Goal: Task Accomplishment & Management: Manage account settings

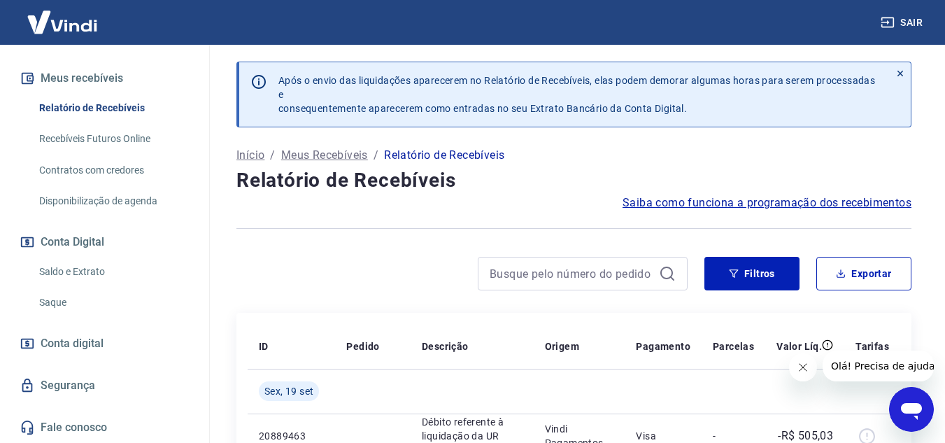
scroll to position [302, 0]
click at [76, 271] on link "Saldo e Extrato" at bounding box center [113, 271] width 159 height 29
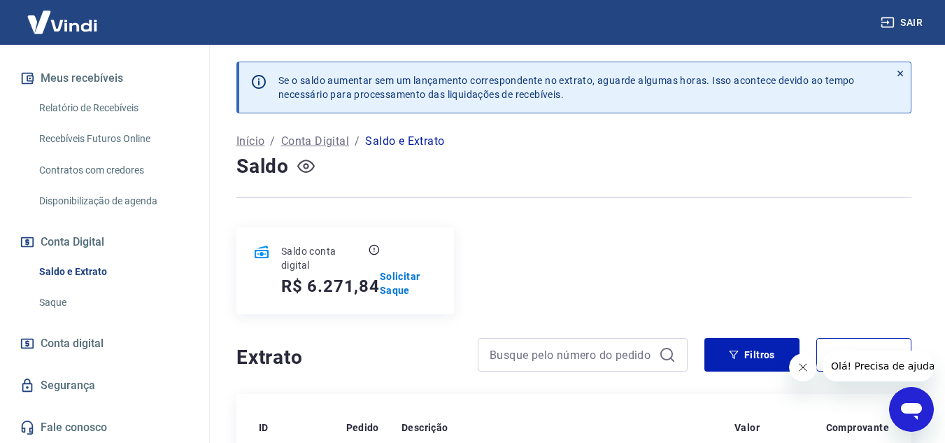
click at [304, 169] on icon "button" at bounding box center [305, 165] width 17 height 17
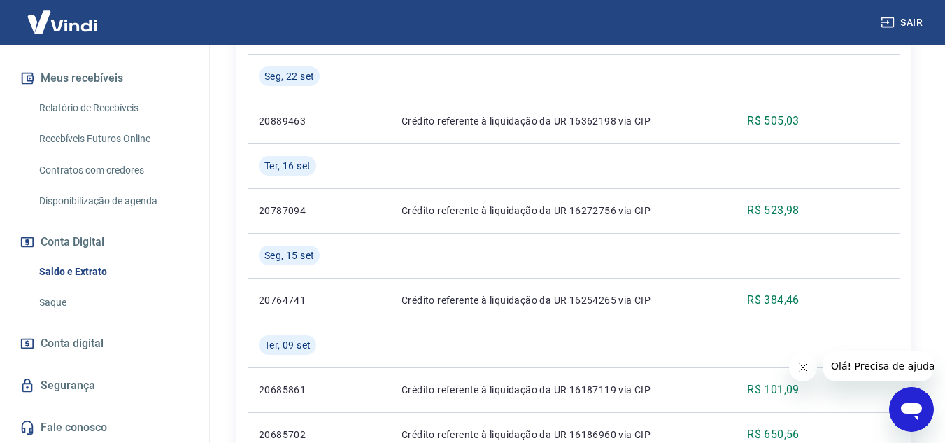
scroll to position [420, 0]
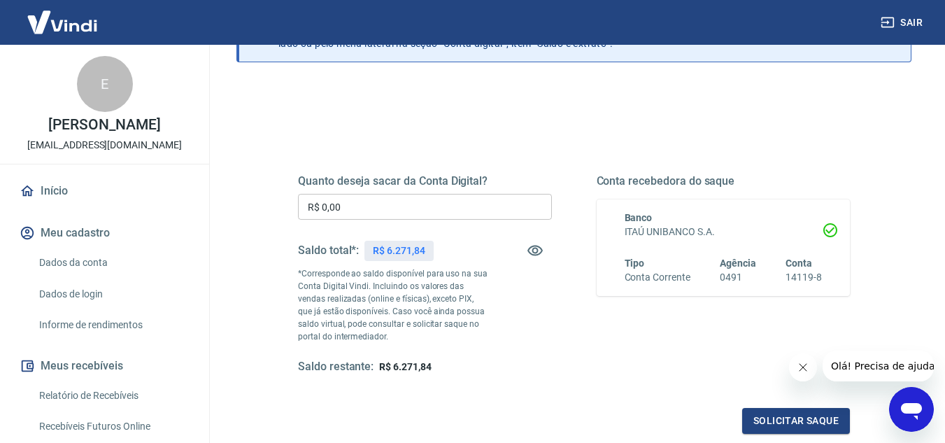
scroll to position [140, 0]
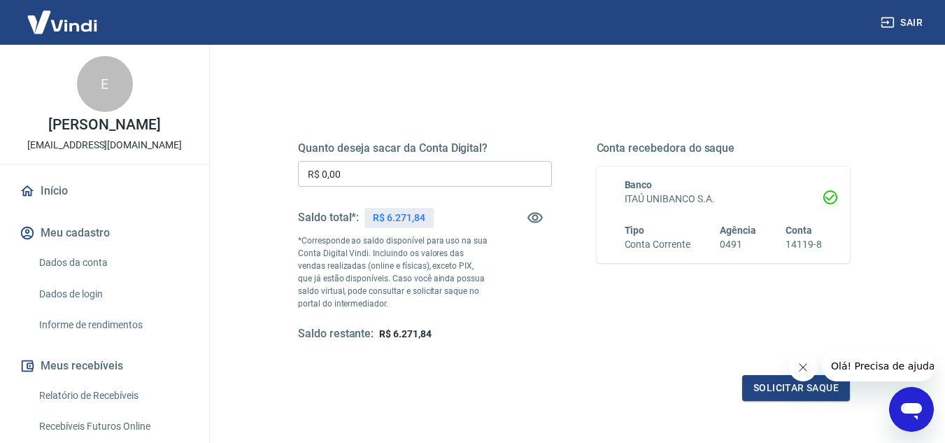
click at [352, 181] on input "R$ 0,00" at bounding box center [425, 174] width 254 height 26
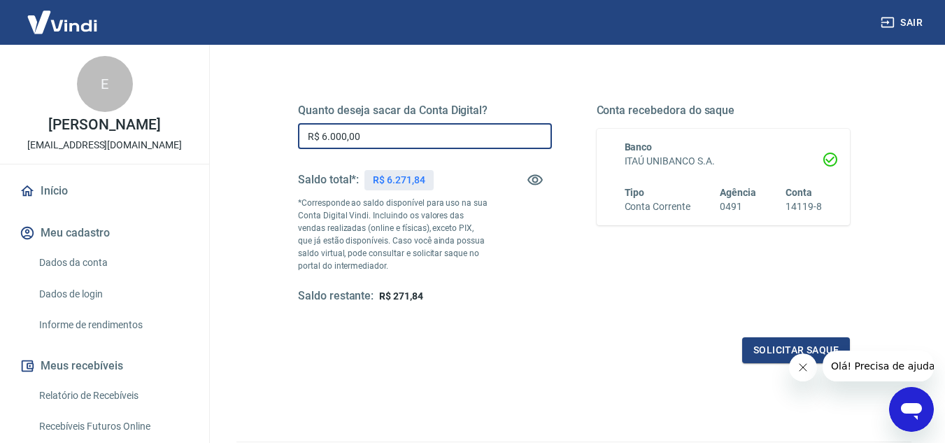
scroll to position [210, 0]
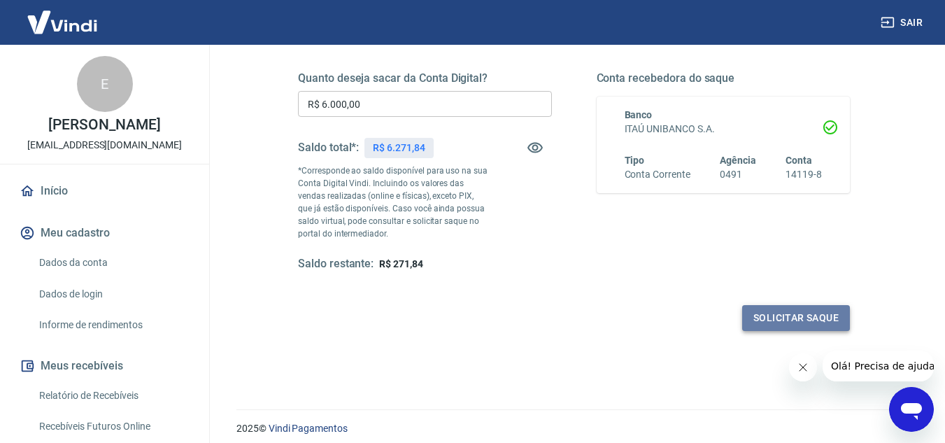
click at [754, 307] on button "Solicitar saque" at bounding box center [796, 318] width 108 height 26
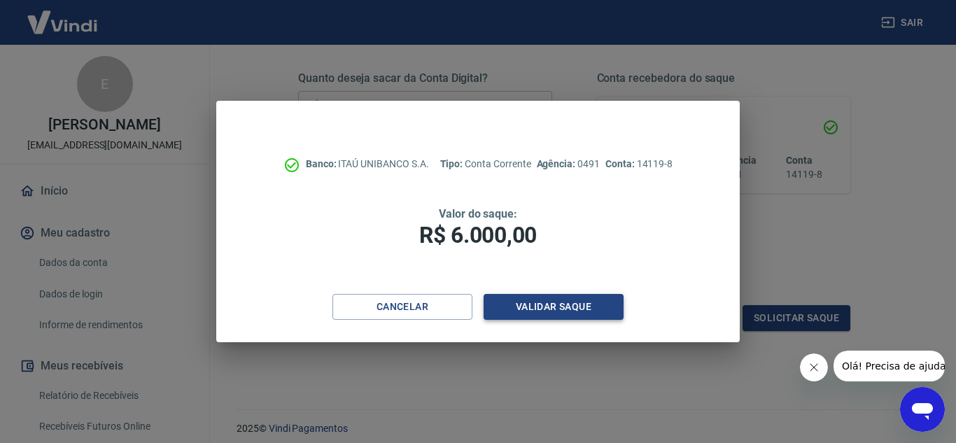
click at [531, 306] on button "Validar saque" at bounding box center [553, 307] width 140 height 26
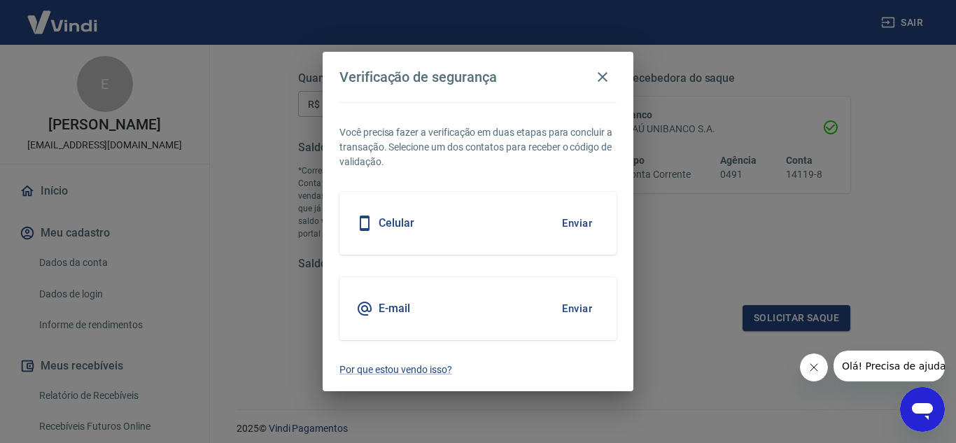
click at [585, 226] on button "Enviar" at bounding box center [576, 222] width 45 height 29
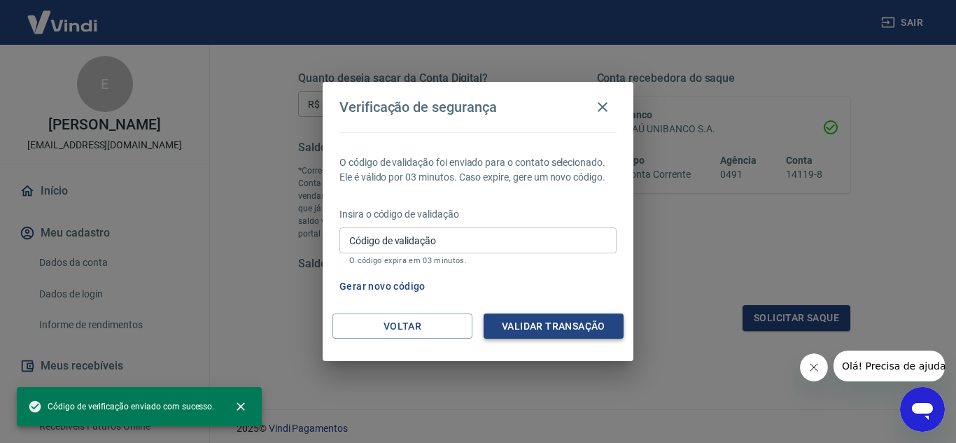
click at [560, 323] on button "Validar transação" at bounding box center [553, 326] width 140 height 26
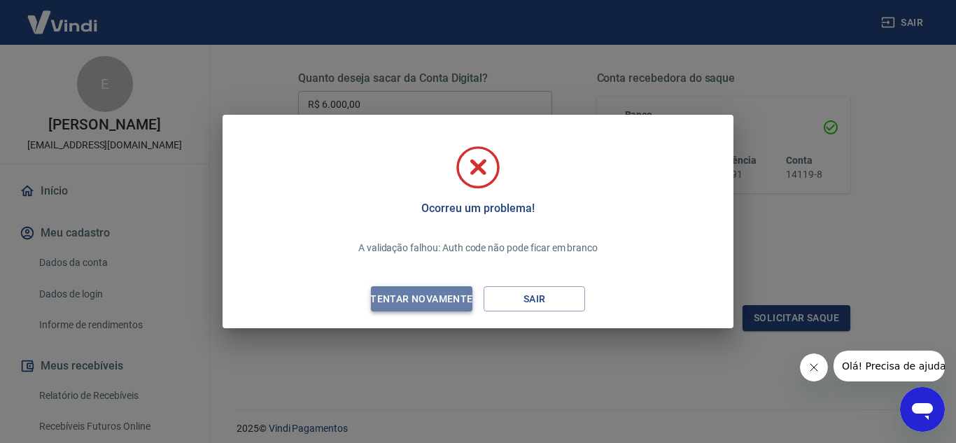
click at [430, 292] on div "Tentar novamente" at bounding box center [421, 298] width 136 height 17
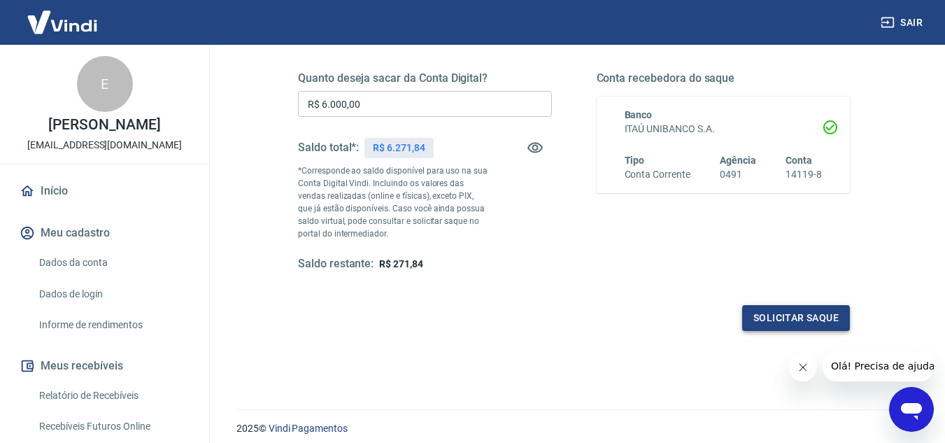
click at [764, 325] on button "Solicitar saque" at bounding box center [796, 318] width 108 height 26
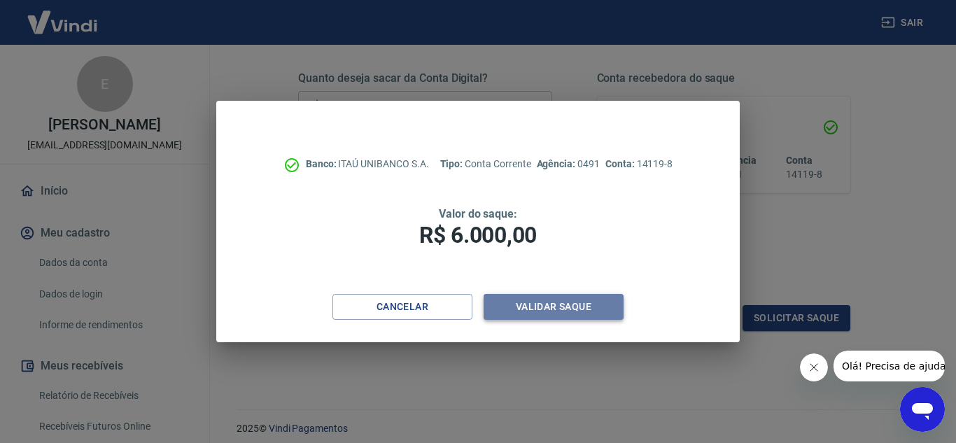
click at [534, 304] on button "Validar saque" at bounding box center [553, 307] width 140 height 26
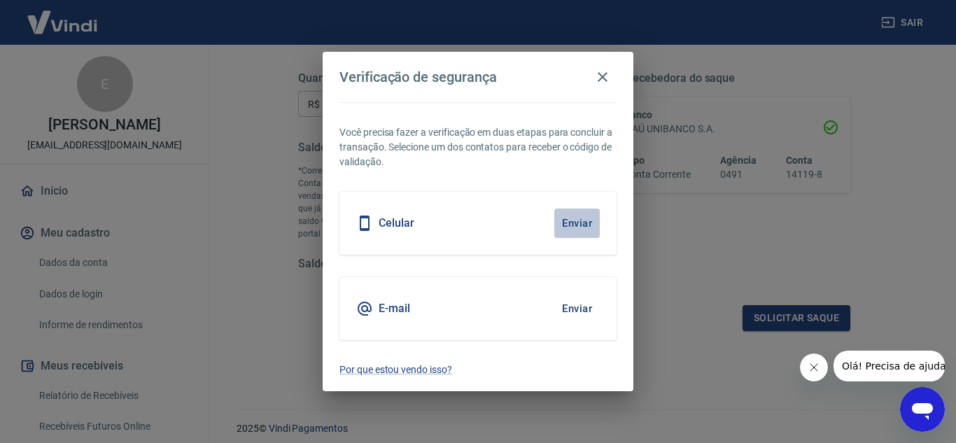
click at [571, 230] on button "Enviar" at bounding box center [576, 222] width 45 height 29
click at [595, 87] on button "button" at bounding box center [602, 77] width 28 height 28
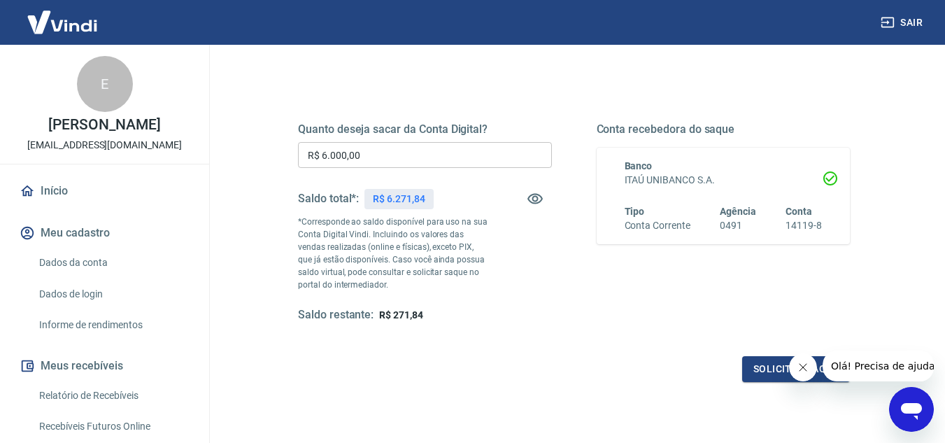
scroll to position [192, 0]
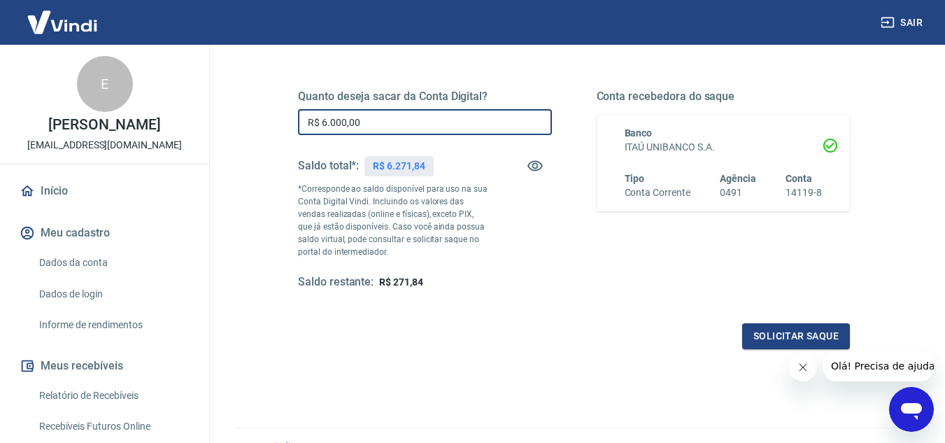
drag, startPoint x: 374, startPoint y: 119, endPoint x: 290, endPoint y: 106, distance: 85.7
click at [290, 106] on div "Quanto deseja sacar da Conta Digital? R$ 6.000,00 ​ Saldo total*: R$ 6.271,84 *…" at bounding box center [574, 197] width 586 height 338
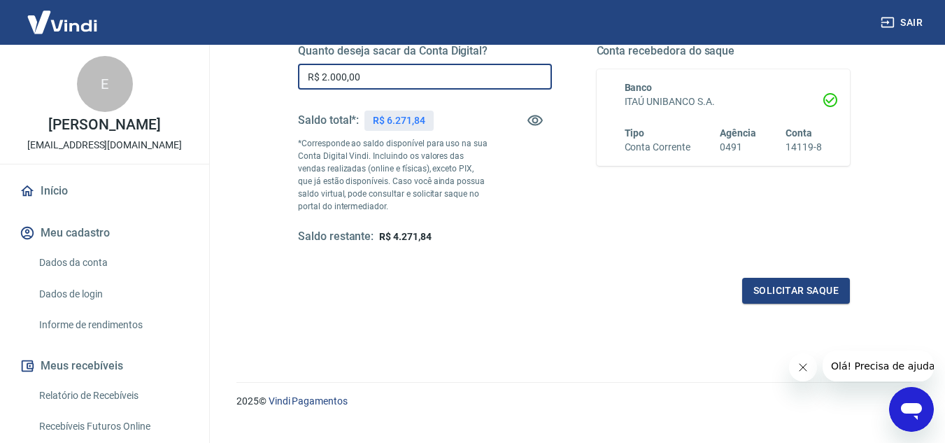
scroll to position [262, 0]
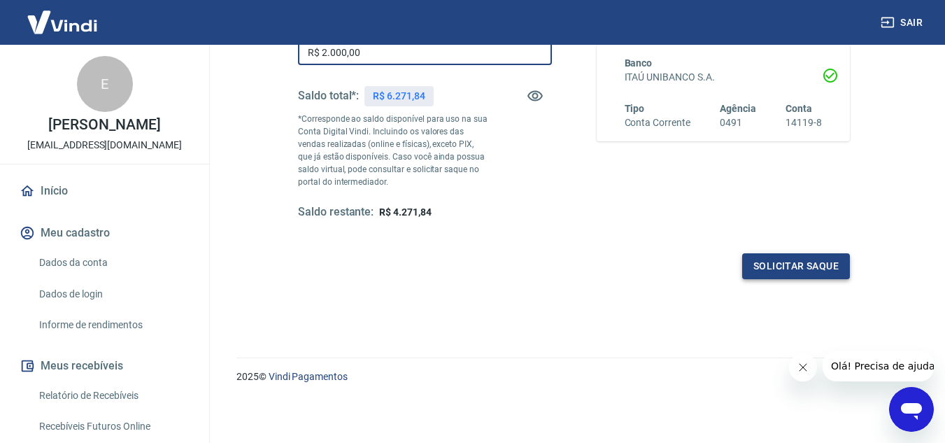
type input "R$ 2.000,00"
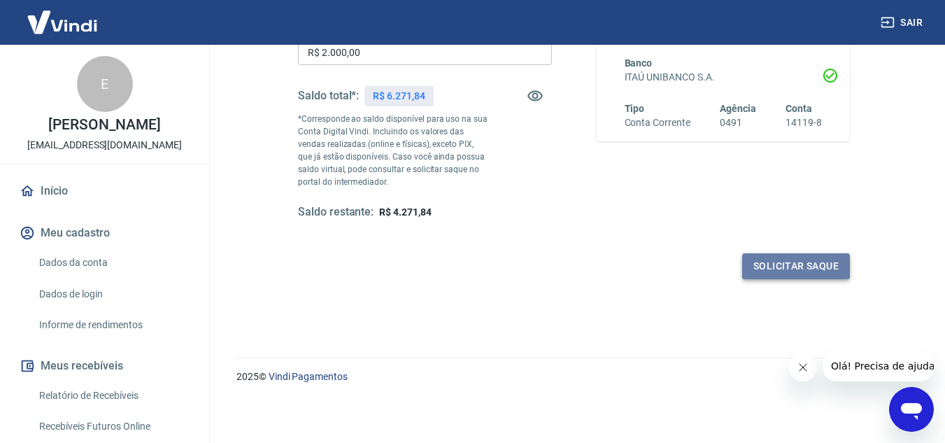
click at [788, 269] on button "Solicitar saque" at bounding box center [796, 266] width 108 height 26
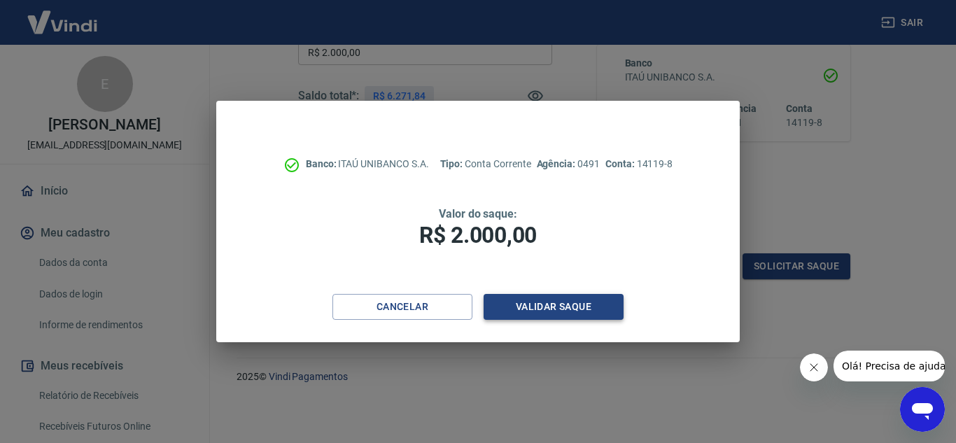
click at [520, 306] on button "Validar saque" at bounding box center [553, 307] width 140 height 26
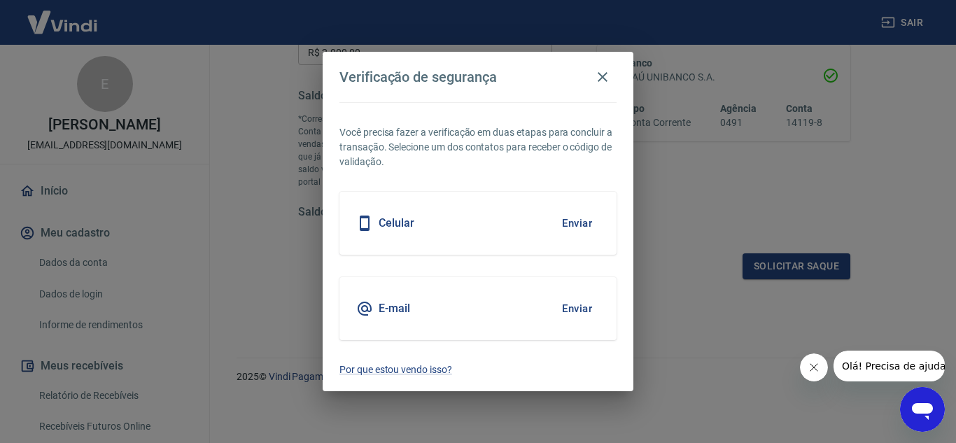
click at [585, 223] on button "Enviar" at bounding box center [576, 222] width 45 height 29
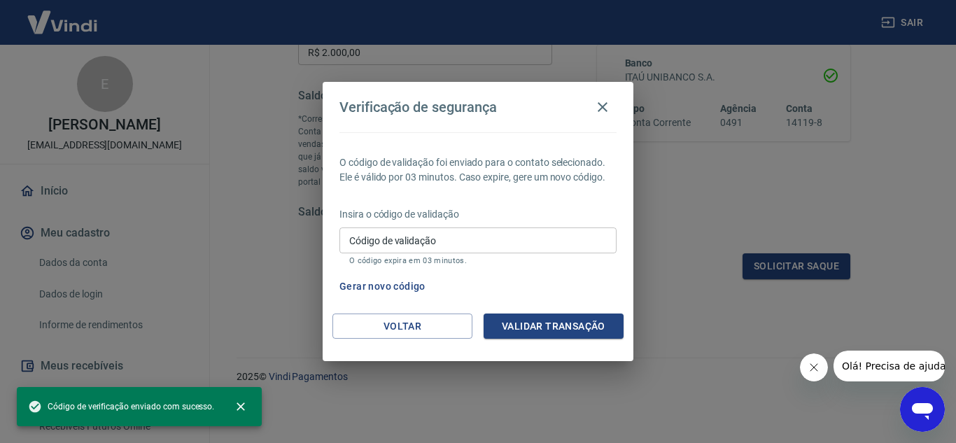
click at [473, 243] on input "Código de validação" at bounding box center [477, 240] width 277 height 26
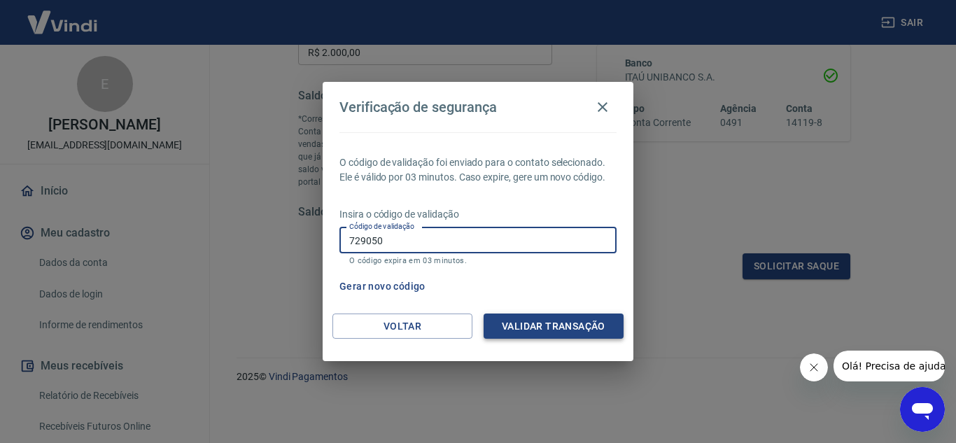
type input "729050"
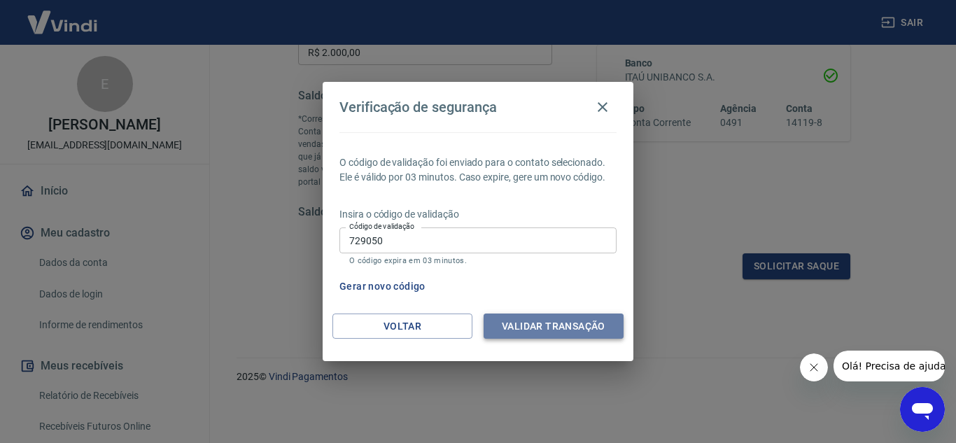
click at [569, 322] on button "Validar transação" at bounding box center [553, 326] width 140 height 26
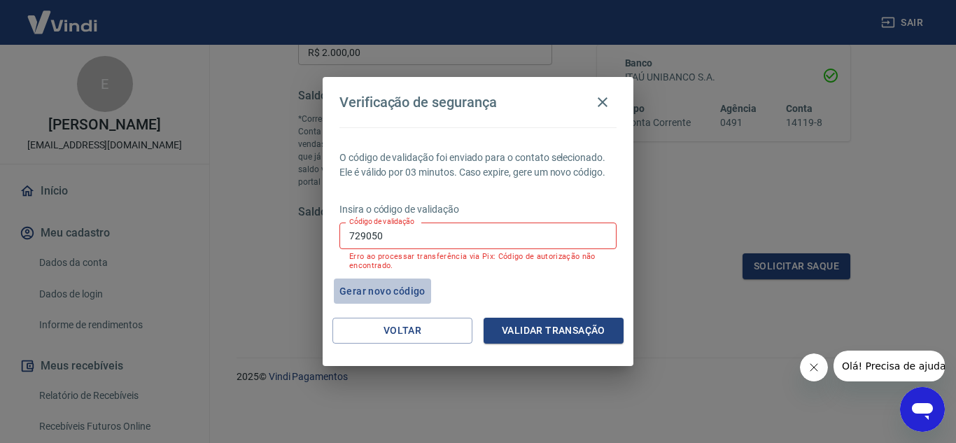
click at [372, 290] on button "Gerar novo código" at bounding box center [382, 291] width 97 height 26
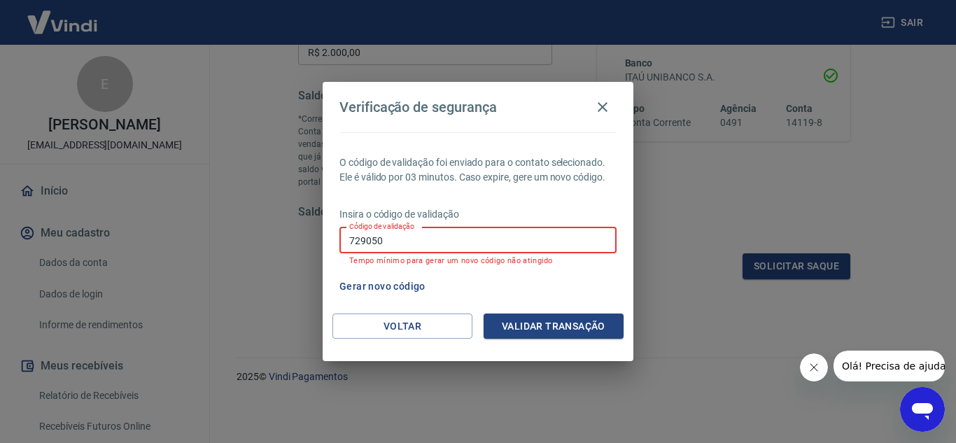
drag, startPoint x: 391, startPoint y: 244, endPoint x: 332, endPoint y: 228, distance: 60.9
click at [332, 228] on div "O código de validação foi enviado para o contato selecionado. Ele é válido por …" at bounding box center [478, 222] width 311 height 181
click at [604, 111] on icon "button" at bounding box center [602, 107] width 17 height 17
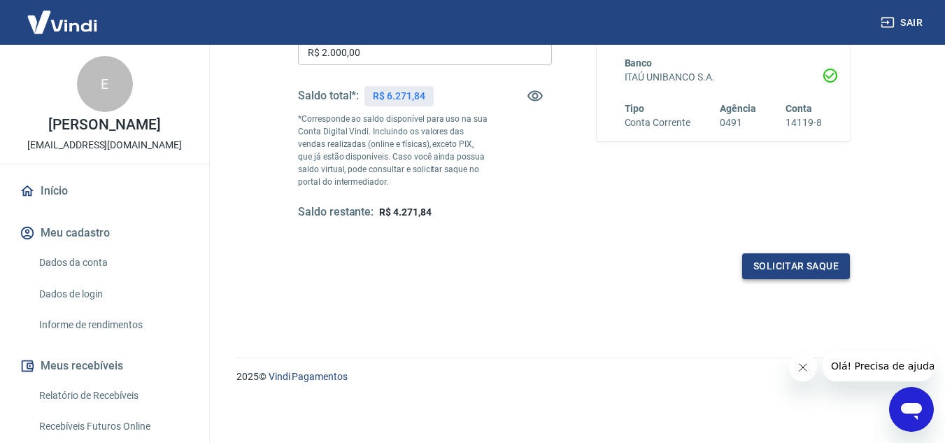
click at [813, 274] on button "Solicitar saque" at bounding box center [796, 266] width 108 height 26
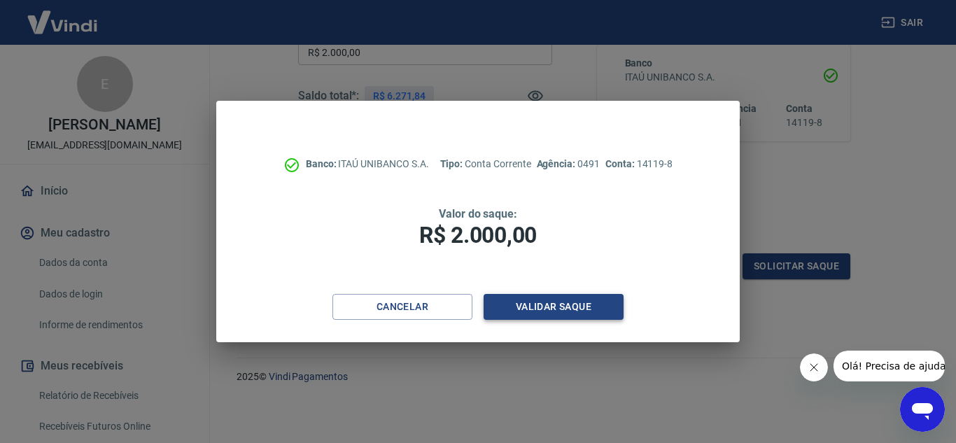
click at [518, 300] on button "Validar saque" at bounding box center [553, 307] width 140 height 26
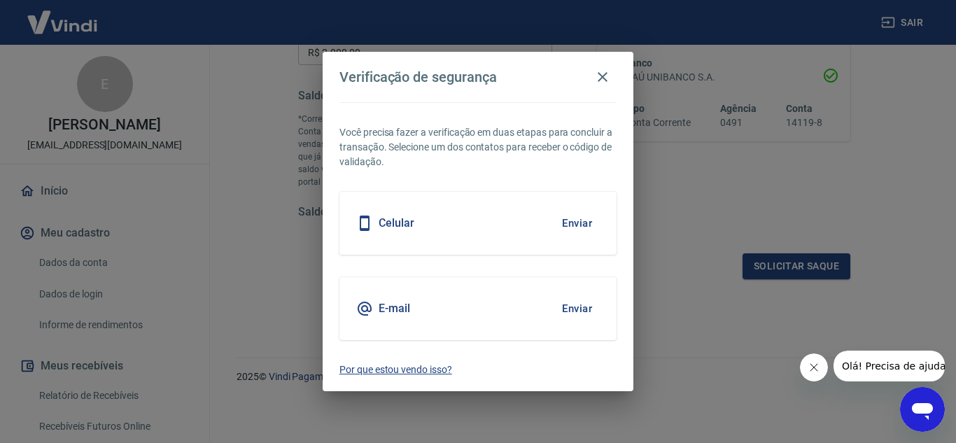
click at [406, 369] on p "Por que estou vendo isso?" at bounding box center [477, 369] width 277 height 15
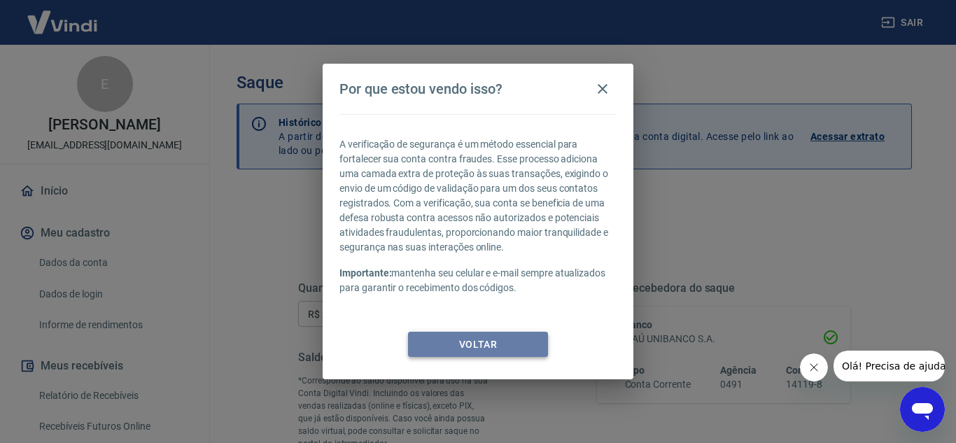
click at [488, 340] on button "Voltar" at bounding box center [478, 345] width 140 height 26
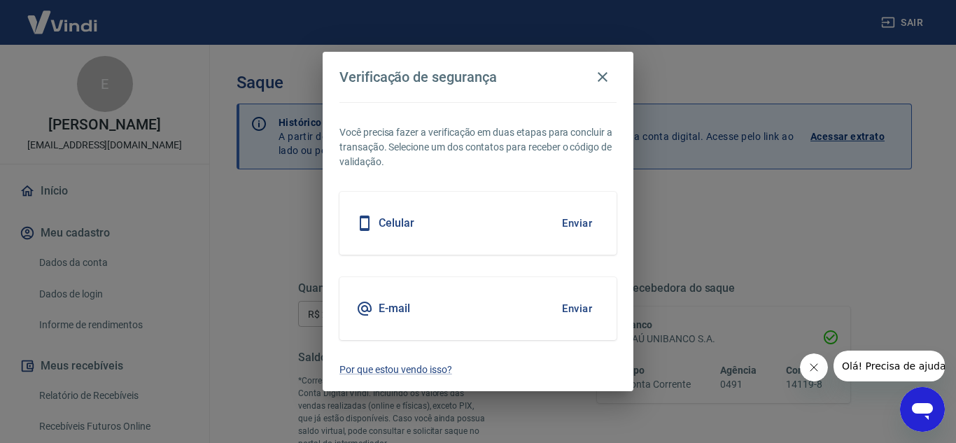
scroll to position [262, 0]
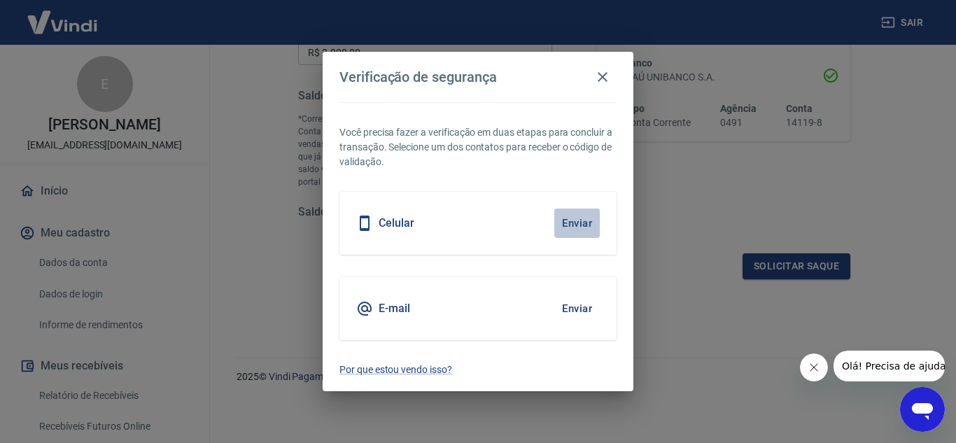
click at [565, 219] on button "Enviar" at bounding box center [576, 222] width 45 height 29
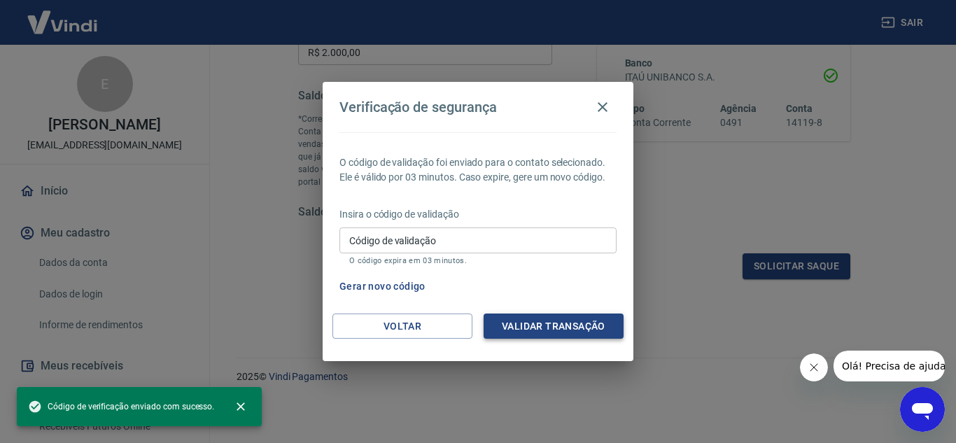
click at [544, 332] on button "Validar transação" at bounding box center [553, 326] width 140 height 26
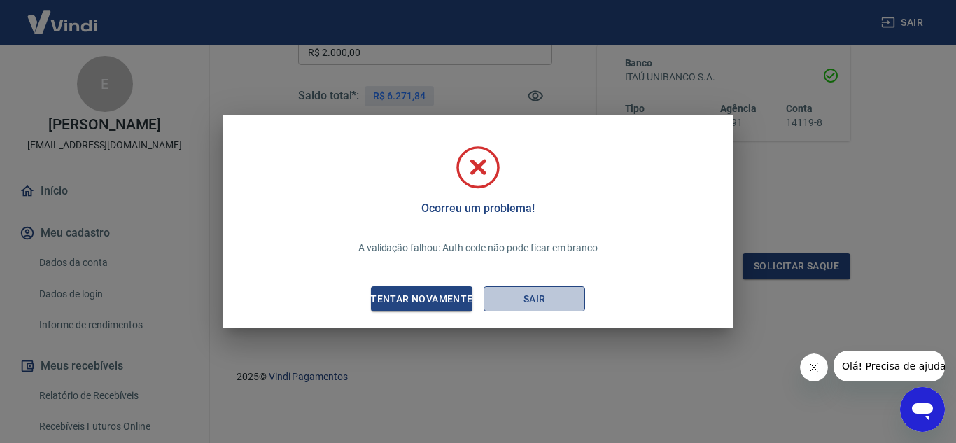
click at [533, 288] on button "Sair" at bounding box center [533, 299] width 101 height 26
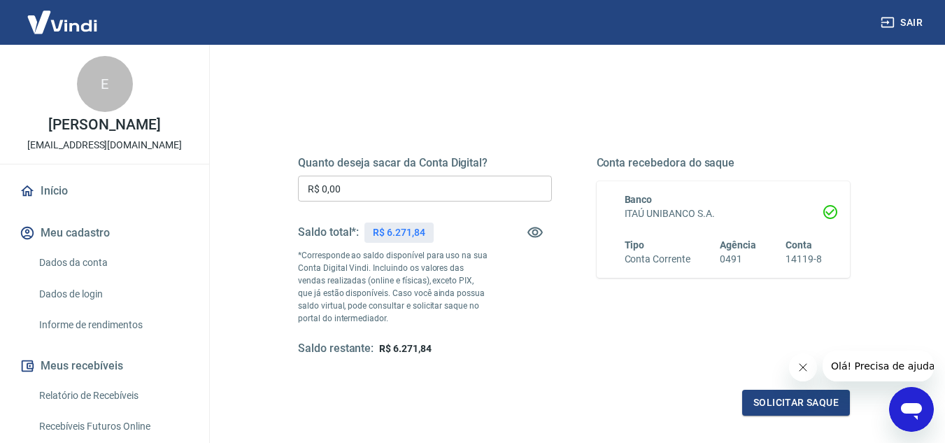
scroll to position [140, 0]
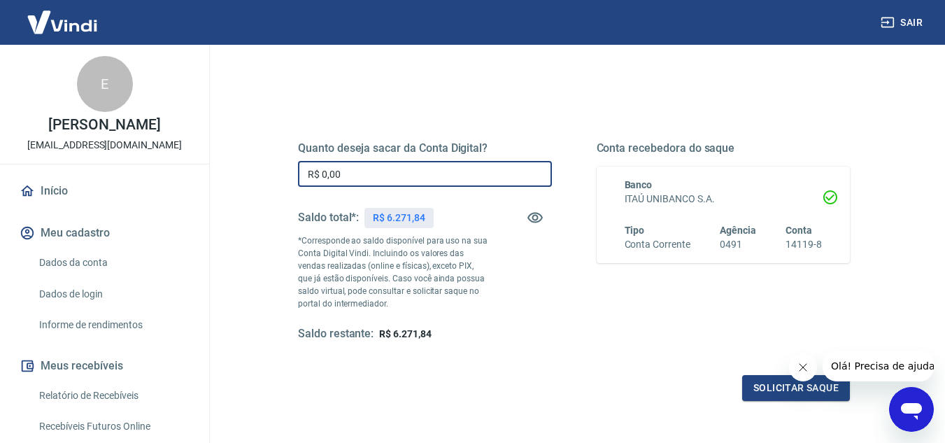
click at [359, 168] on input "R$ 0,00" at bounding box center [425, 174] width 254 height 26
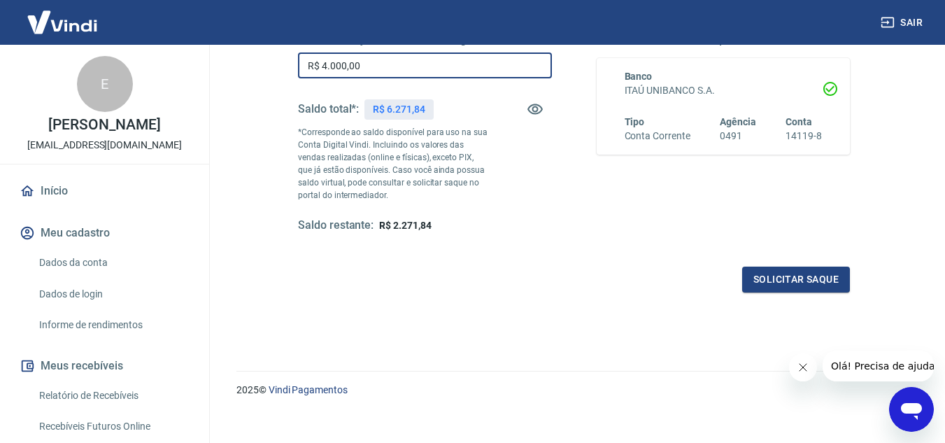
scroll to position [262, 0]
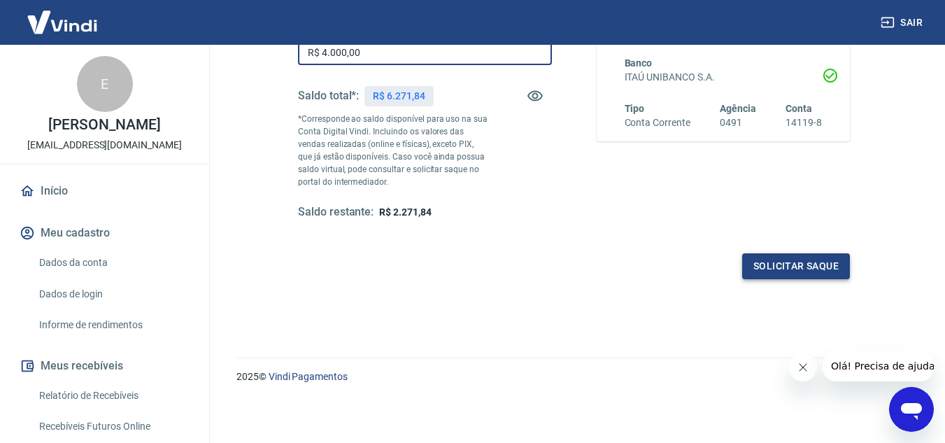
type input "R$ 4.000,00"
click at [784, 266] on button "Solicitar saque" at bounding box center [796, 266] width 108 height 26
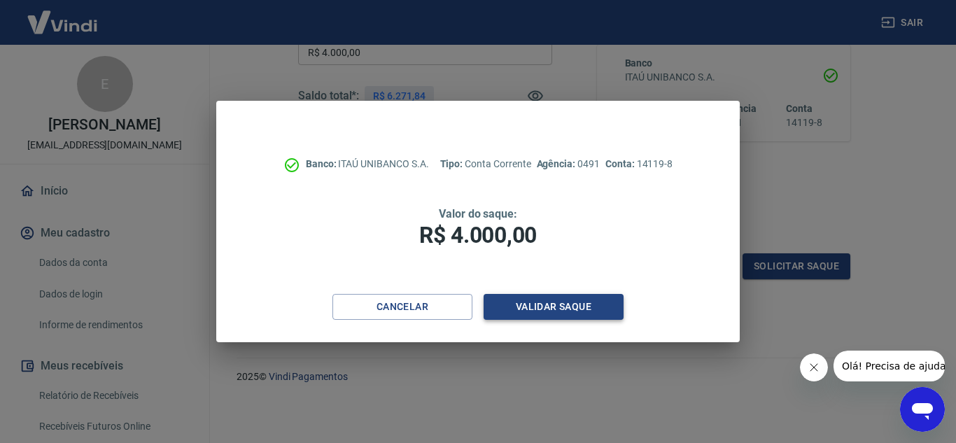
click at [553, 300] on button "Validar saque" at bounding box center [553, 307] width 140 height 26
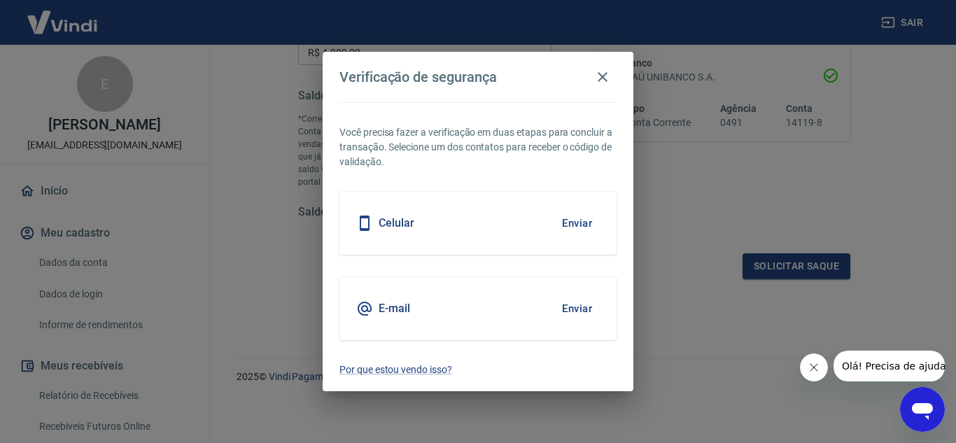
click at [490, 307] on div "E-mail Enviar" at bounding box center [477, 308] width 277 height 63
click at [556, 309] on button "Enviar" at bounding box center [576, 308] width 45 height 29
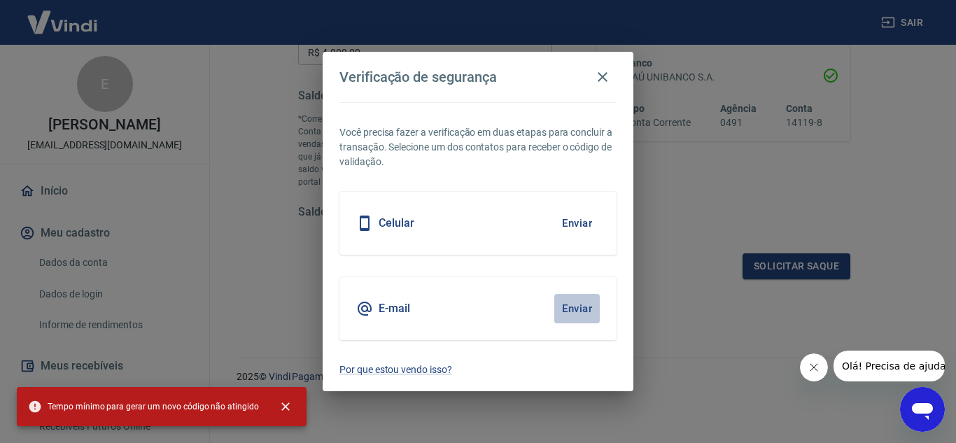
click at [566, 304] on button "Enviar" at bounding box center [576, 308] width 45 height 29
click at [573, 309] on button "Enviar" at bounding box center [576, 308] width 45 height 29
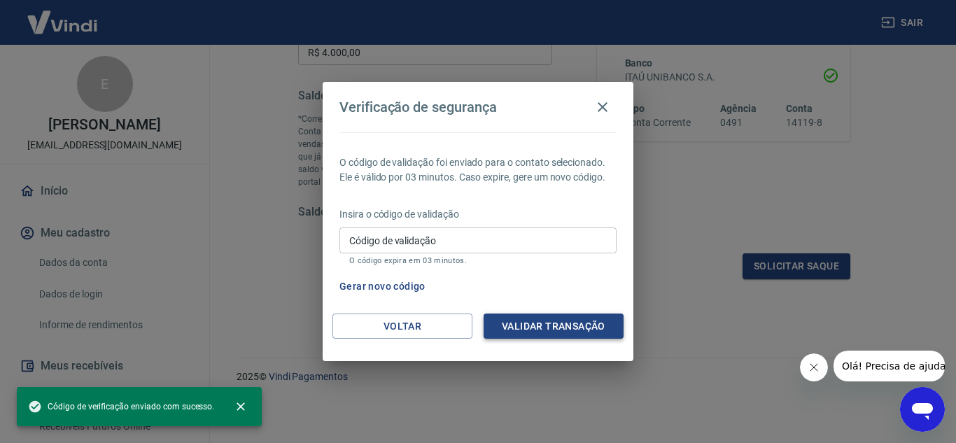
click at [559, 327] on button "Validar transação" at bounding box center [553, 326] width 140 height 26
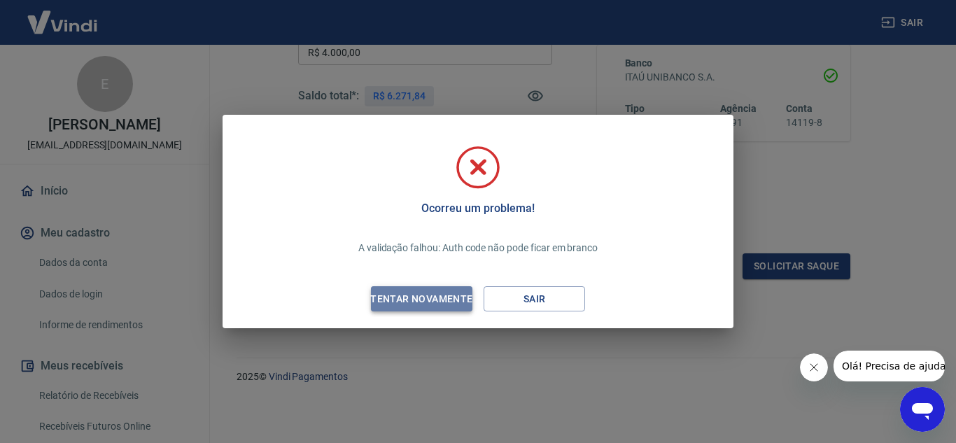
click at [432, 297] on div "Tentar novamente" at bounding box center [421, 298] width 136 height 17
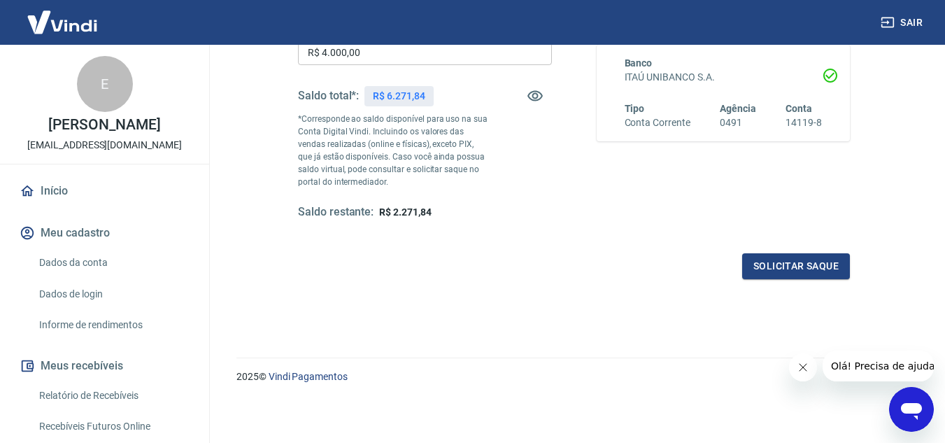
click at [63, 277] on link "Dados da conta" at bounding box center [113, 262] width 159 height 29
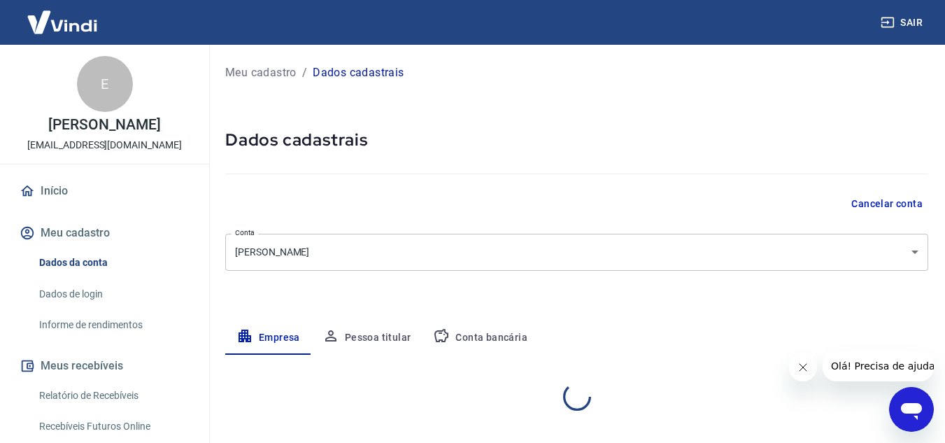
select select "PE"
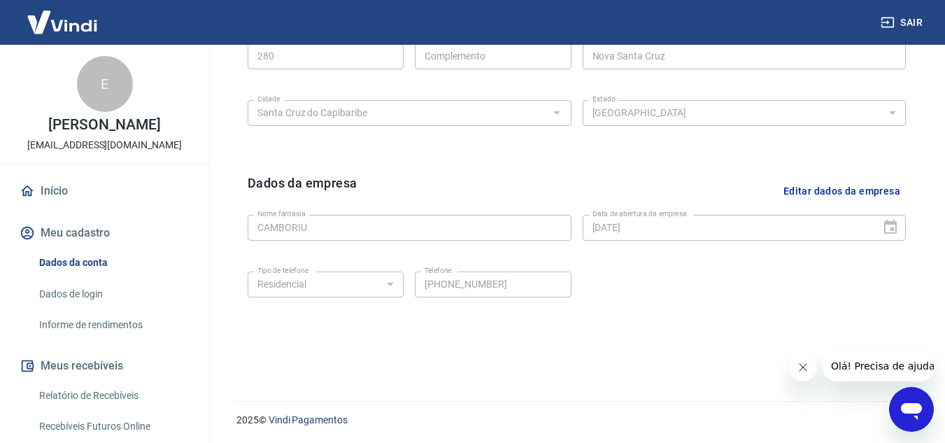
scroll to position [566, 0]
click at [97, 309] on link "Dados de login" at bounding box center [113, 294] width 159 height 29
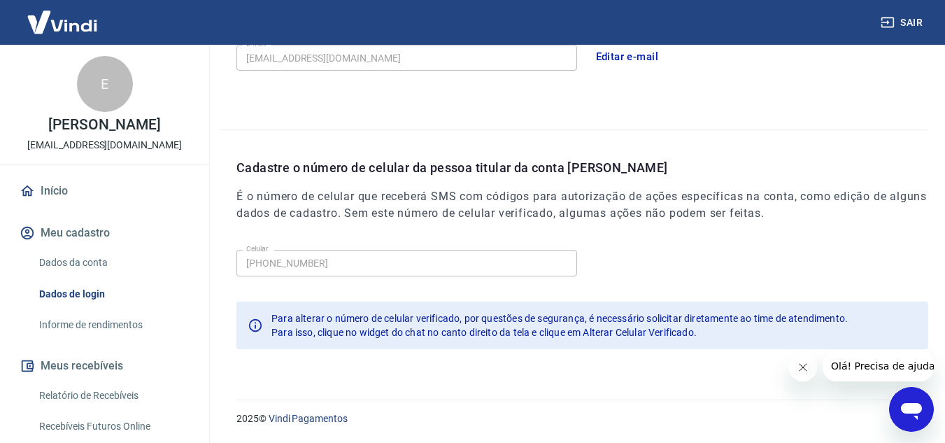
scroll to position [453, 0]
click at [94, 334] on link "Informe de rendimentos" at bounding box center [113, 325] width 159 height 29
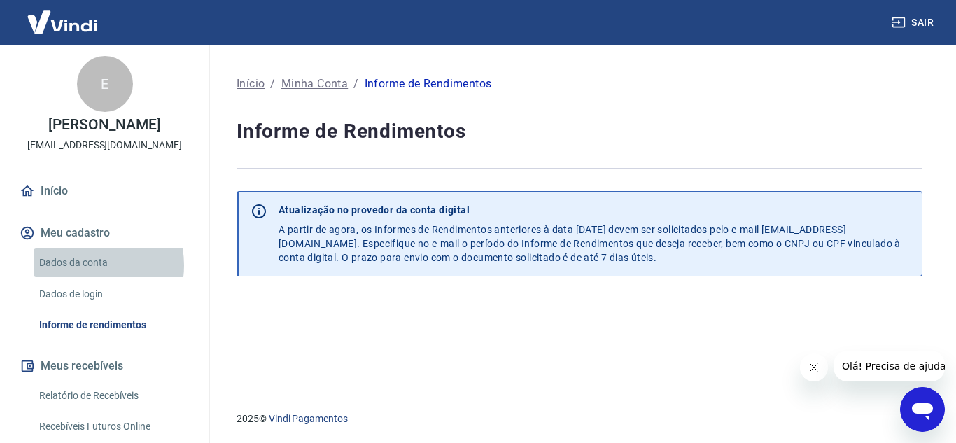
click at [82, 277] on link "Dados da conta" at bounding box center [113, 262] width 159 height 29
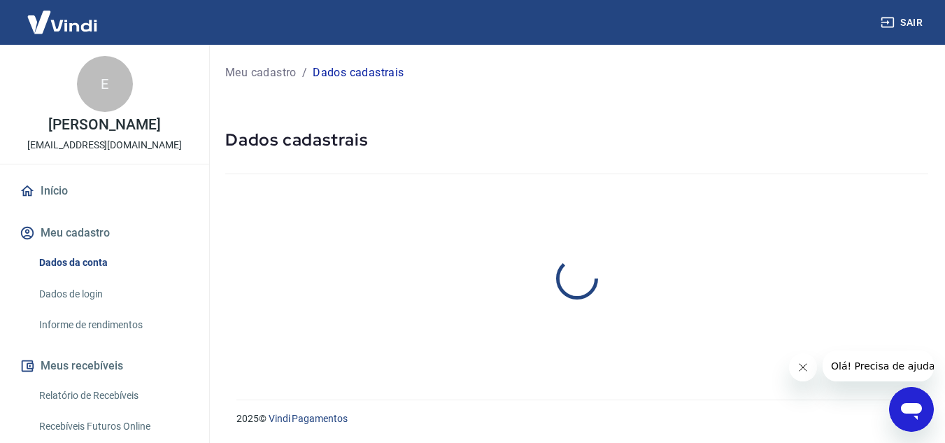
select select "PE"
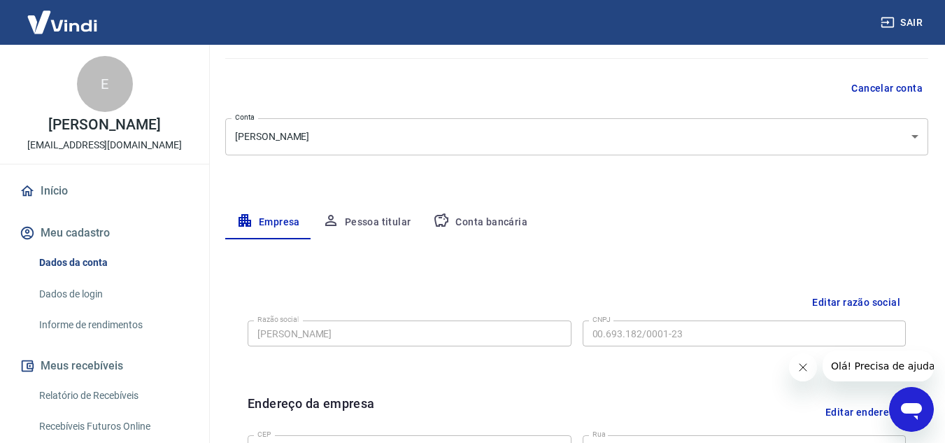
scroll to position [140, 0]
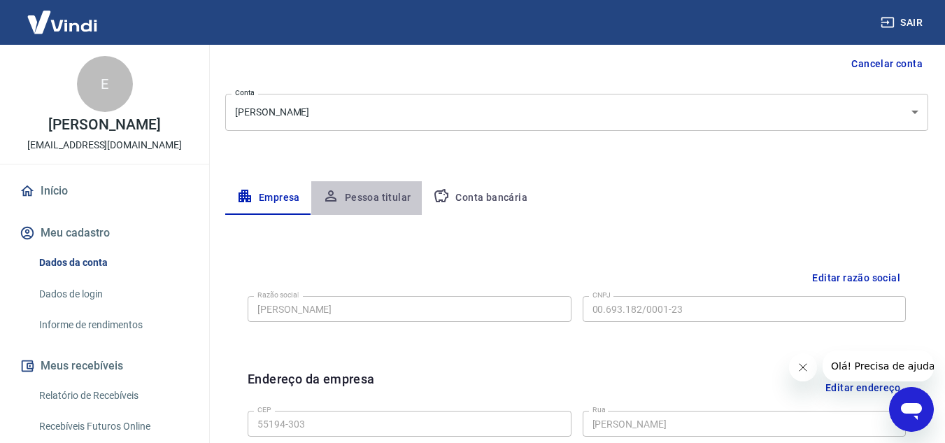
click at [369, 204] on button "Pessoa titular" at bounding box center [366, 198] width 111 height 34
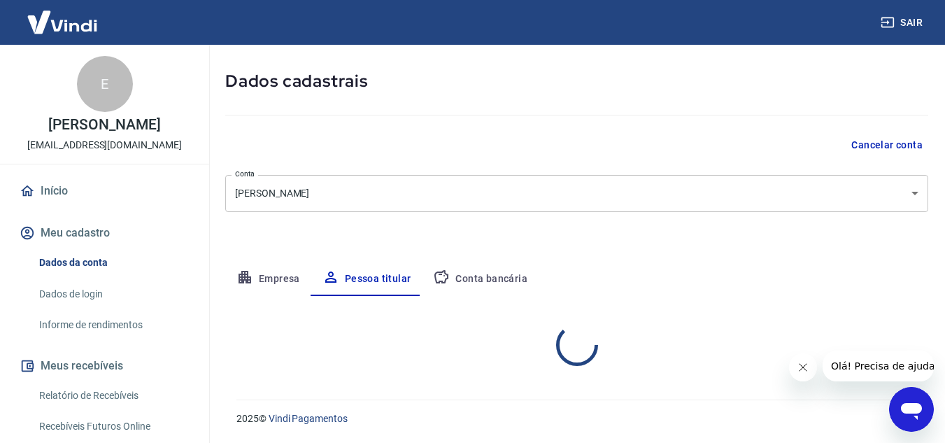
scroll to position [117, 0]
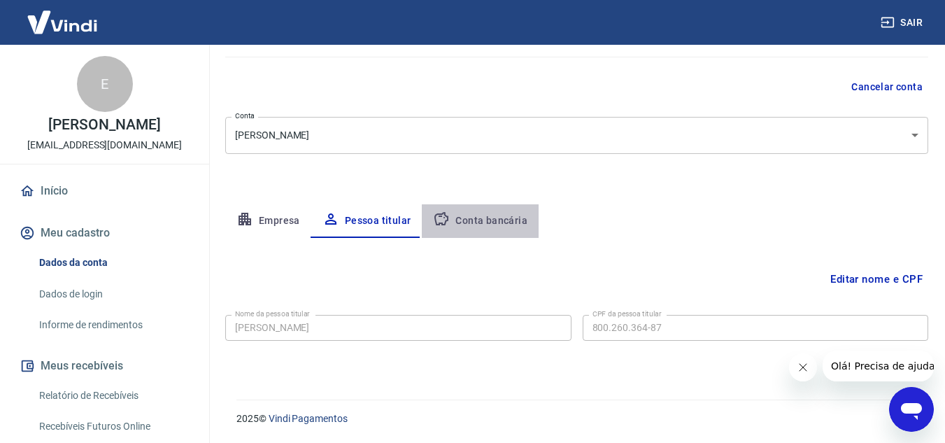
click at [483, 225] on button "Conta bancária" at bounding box center [480, 221] width 117 height 34
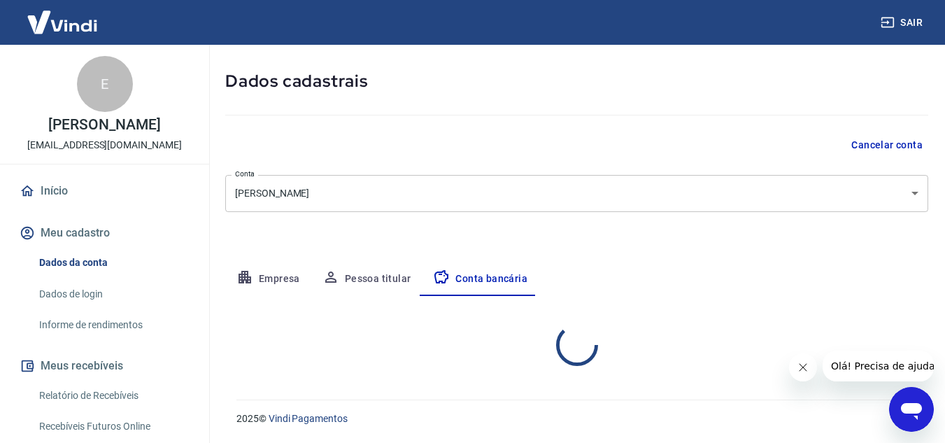
select select "1"
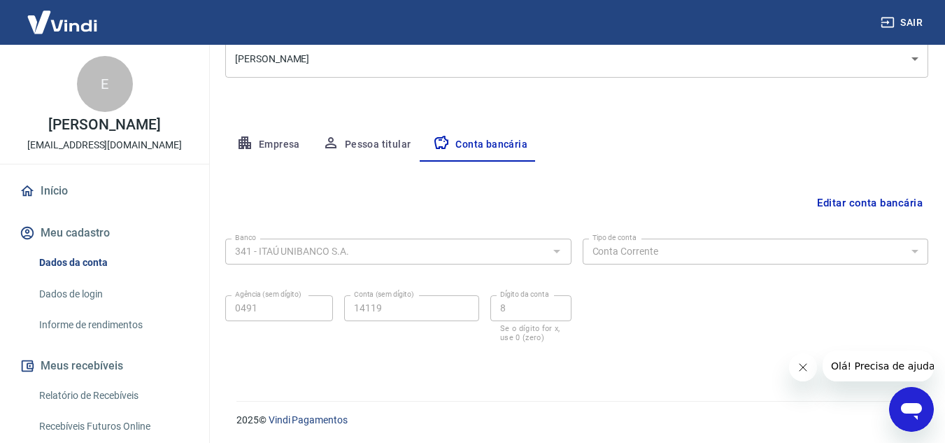
scroll to position [194, 0]
click at [270, 146] on button "Empresa" at bounding box center [268, 144] width 86 height 34
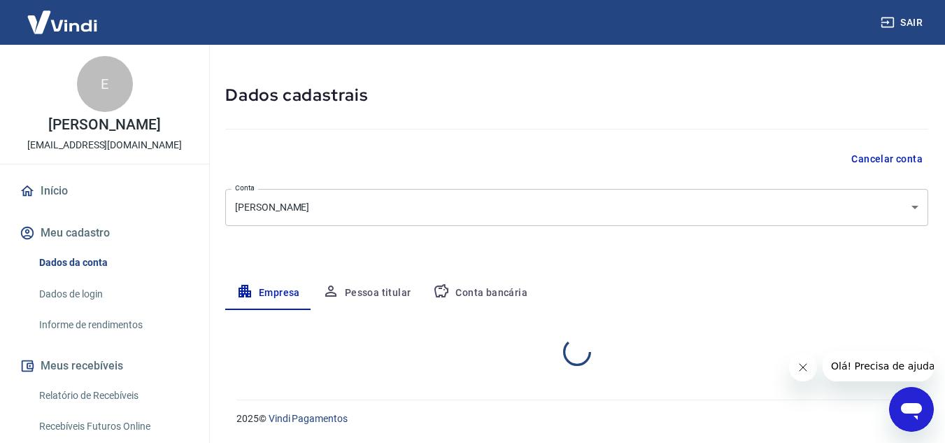
select select "PE"
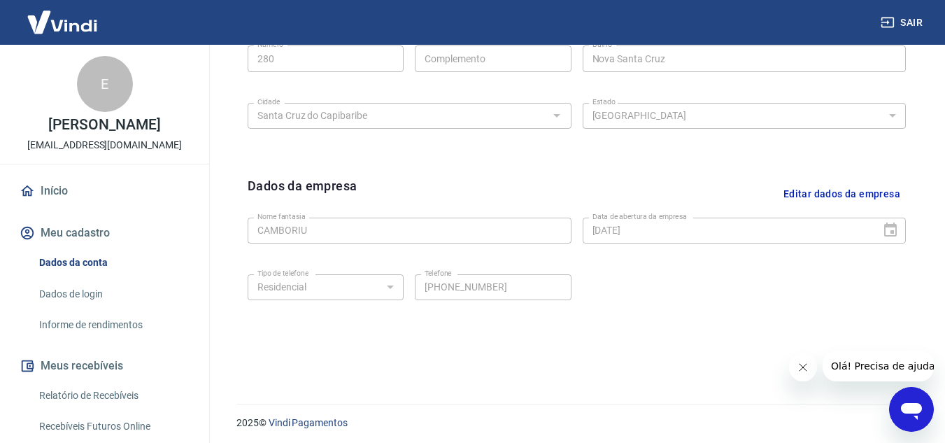
scroll to position [566, 0]
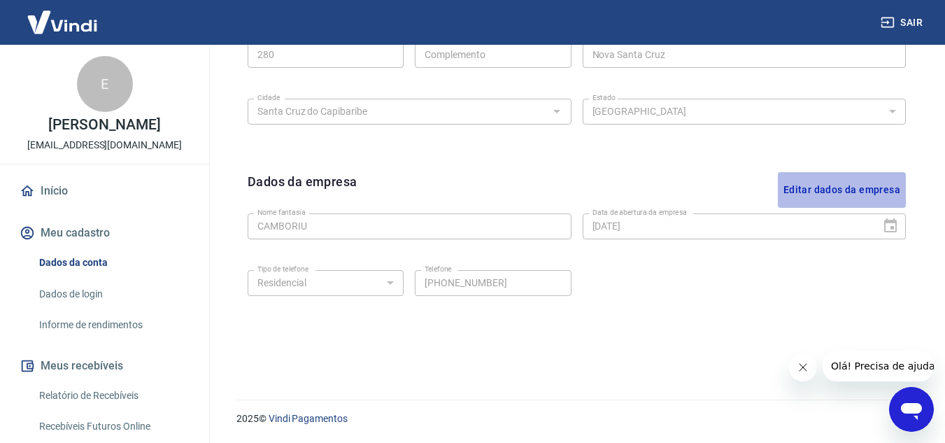
click at [837, 189] on button "Editar dados da empresa" at bounding box center [842, 190] width 128 height 36
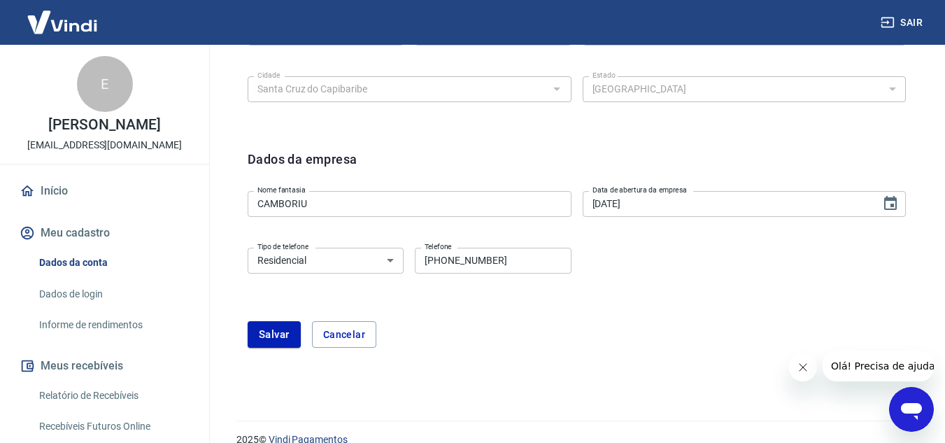
scroll to position [609, 0]
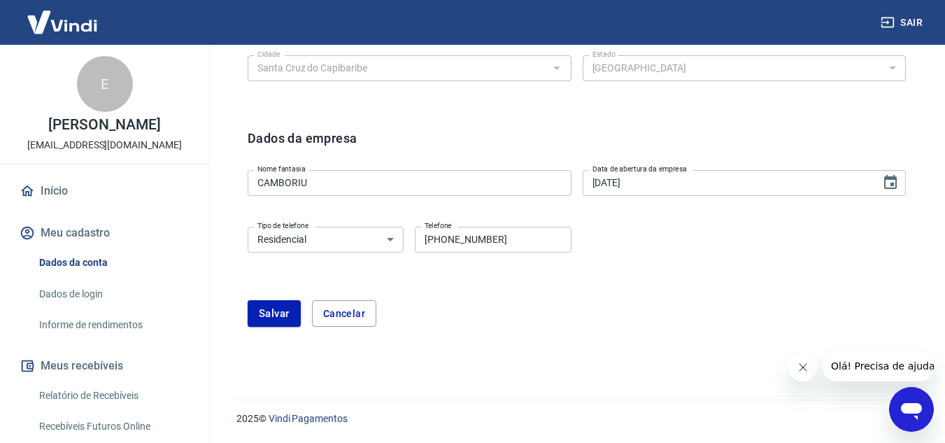
click at [393, 243] on select "Residencial Comercial" at bounding box center [326, 240] width 156 height 26
select select "business"
click at [248, 227] on select "Residencial Comercial" at bounding box center [326, 240] width 156 height 26
click at [267, 313] on button "Salvar" at bounding box center [274, 313] width 53 height 27
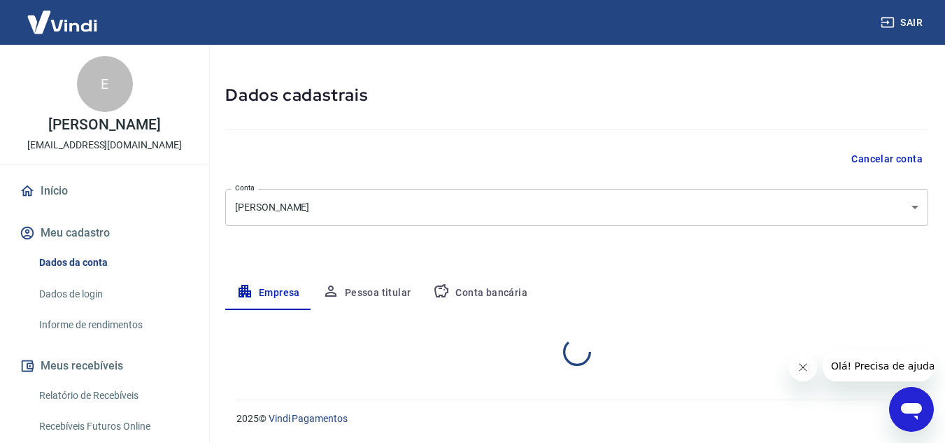
select select "PE"
select select "business"
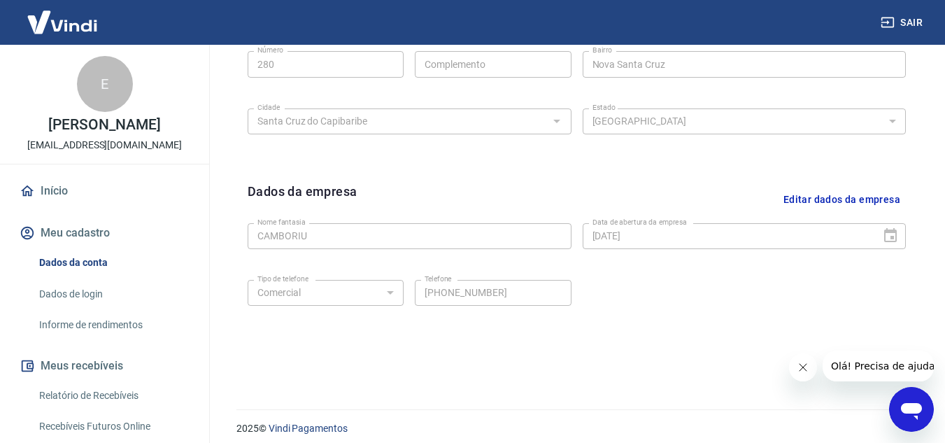
scroll to position [566, 0]
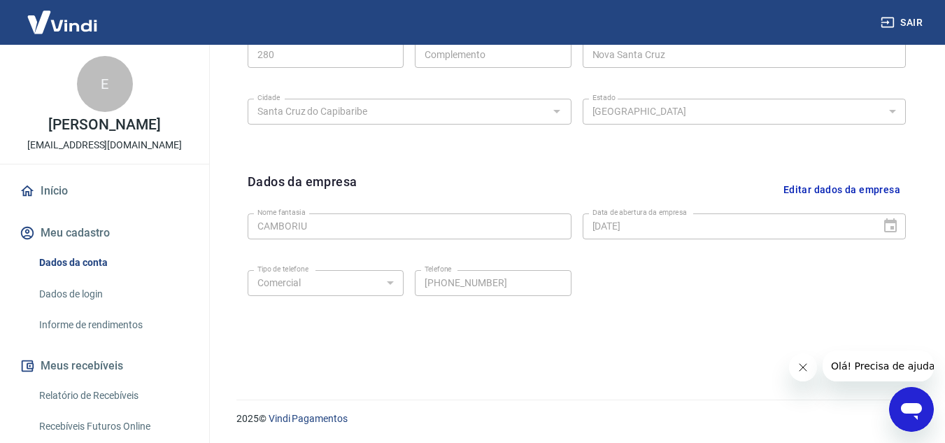
click at [66, 206] on link "Início" at bounding box center [105, 191] width 176 height 31
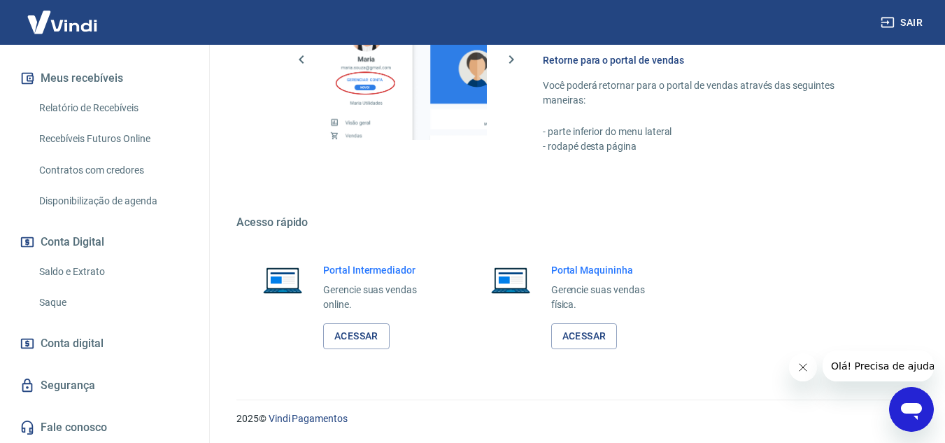
scroll to position [302, 0]
click at [92, 271] on link "Saldo e Extrato" at bounding box center [113, 271] width 159 height 29
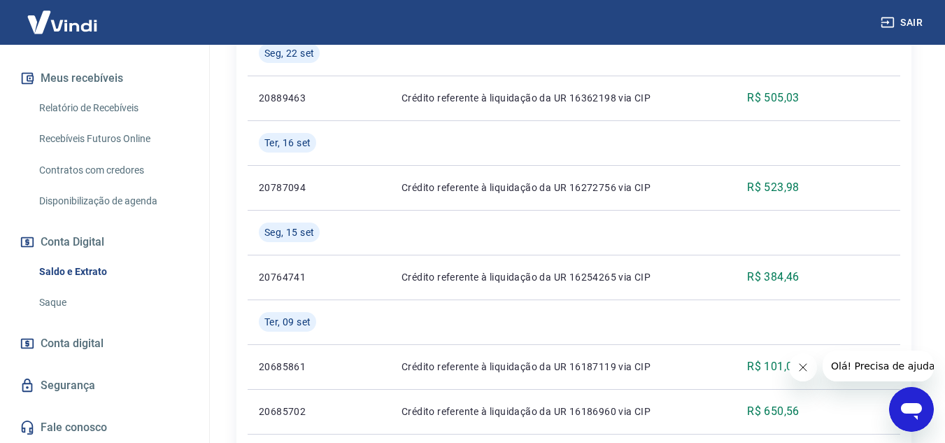
scroll to position [420, 0]
click at [54, 297] on link "Saque" at bounding box center [113, 302] width 159 height 29
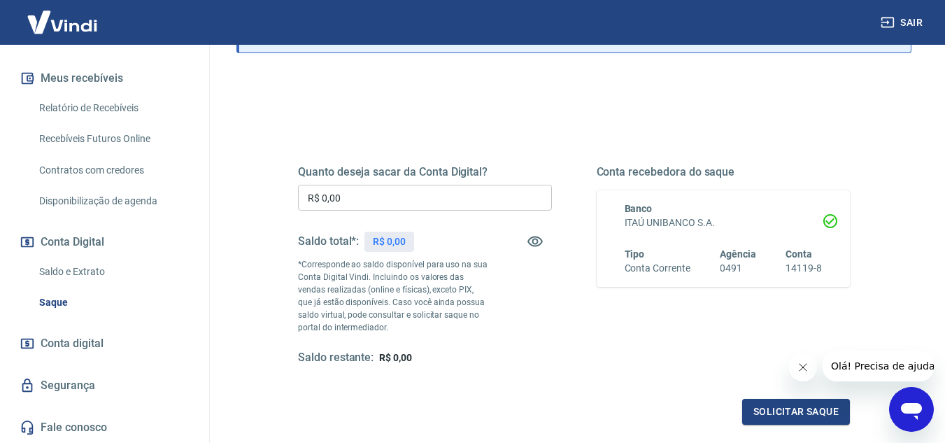
scroll to position [140, 0]
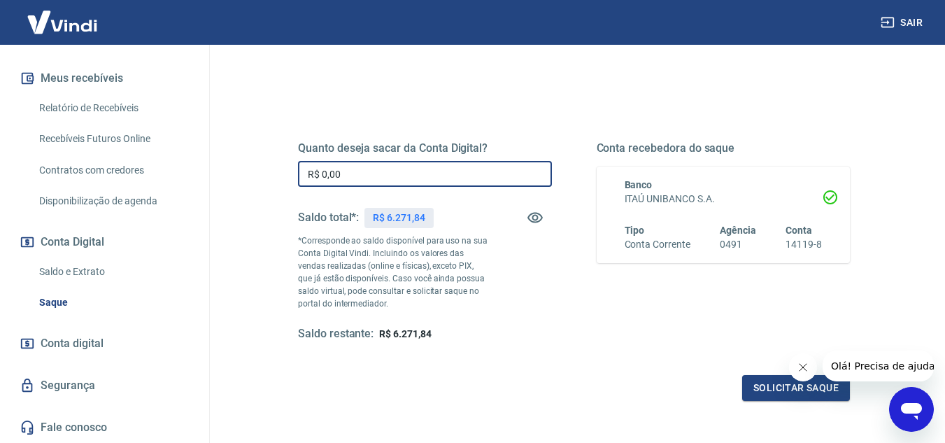
click at [371, 174] on input "R$ 0,00" at bounding box center [425, 174] width 254 height 26
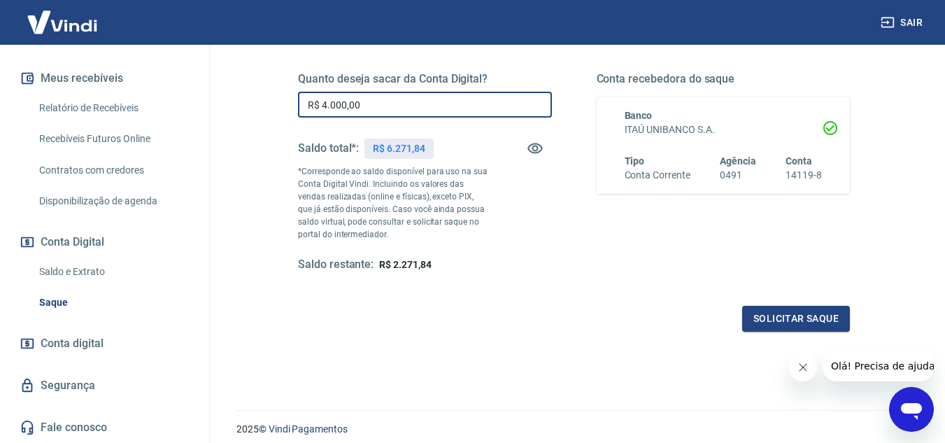
scroll to position [210, 0]
click at [784, 327] on button "Solicitar saque" at bounding box center [796, 318] width 108 height 26
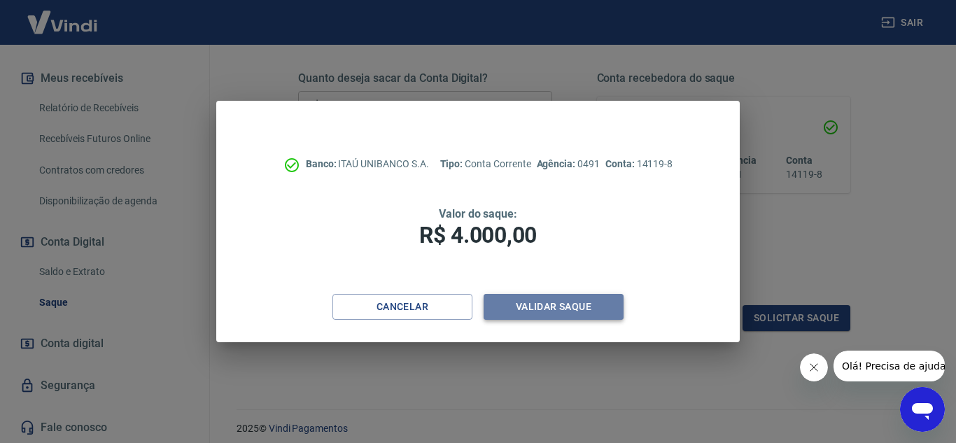
click at [540, 299] on button "Validar saque" at bounding box center [553, 307] width 140 height 26
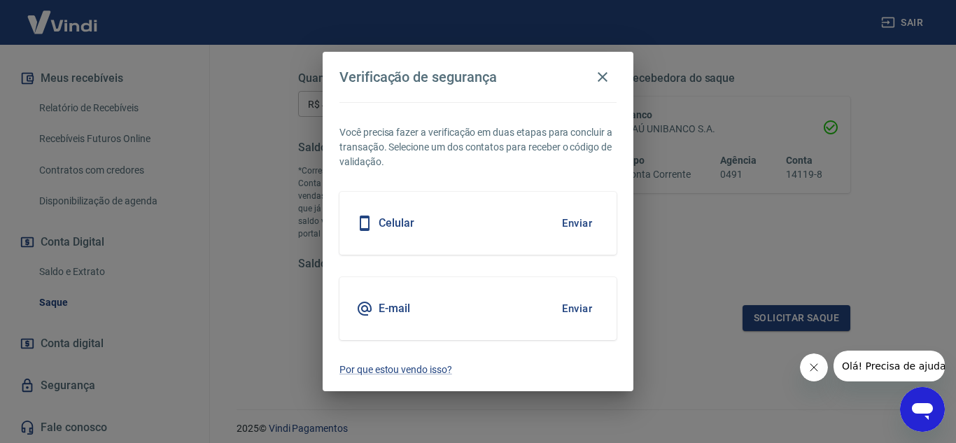
click at [576, 213] on button "Enviar" at bounding box center [576, 222] width 45 height 29
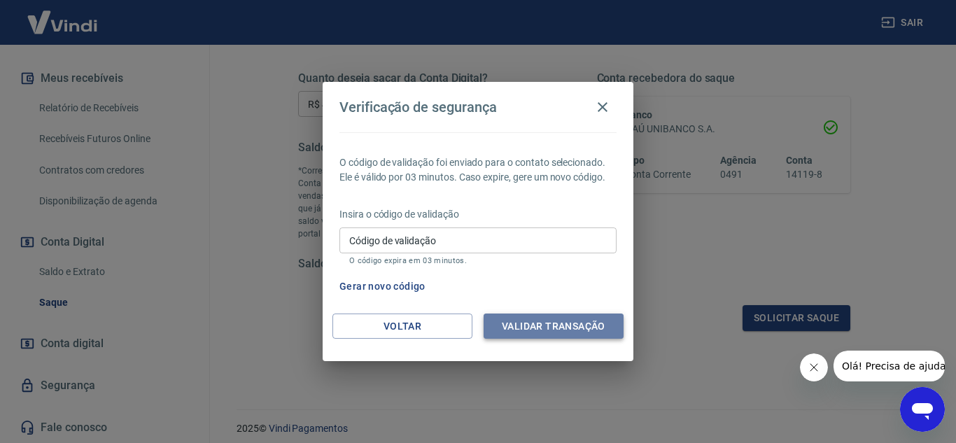
click at [560, 336] on button "Validar transação" at bounding box center [553, 326] width 140 height 26
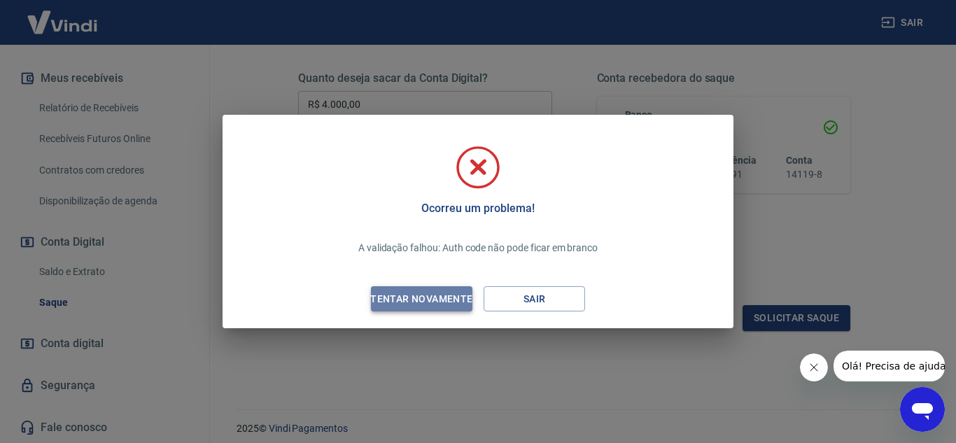
click at [457, 299] on div "Tentar novamente" at bounding box center [421, 298] width 136 height 17
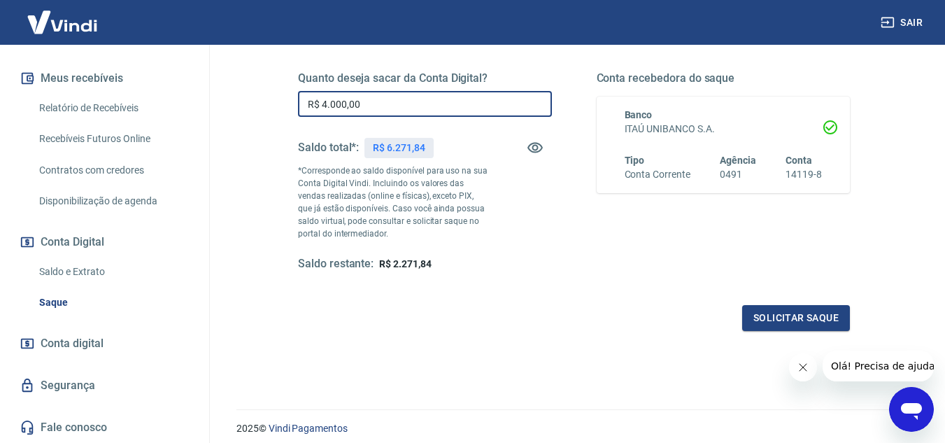
drag, startPoint x: 373, startPoint y: 101, endPoint x: 296, endPoint y: 104, distance: 77.0
click at [296, 104] on div "Quanto deseja sacar da Conta Digital? R$ 4.000,00 ​ Saldo total*: R$ 6.271,84 *…" at bounding box center [574, 179] width 586 height 338
type input "R$ 5.000,00"
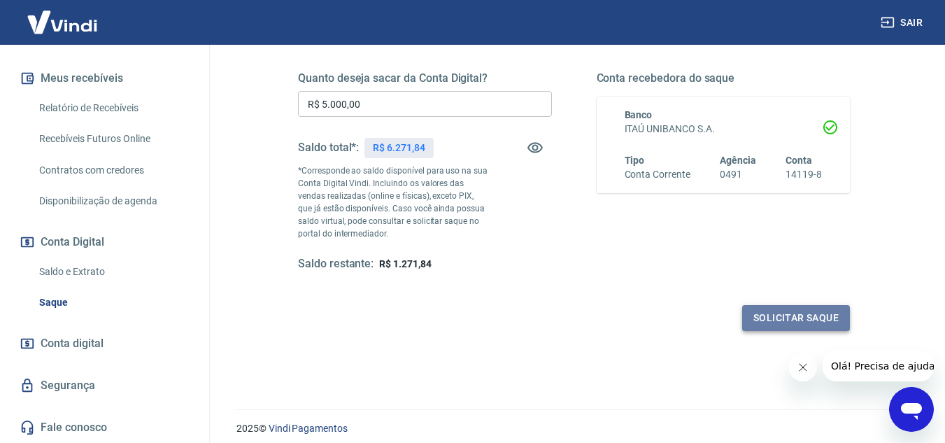
click at [802, 320] on button "Solicitar saque" at bounding box center [796, 318] width 108 height 26
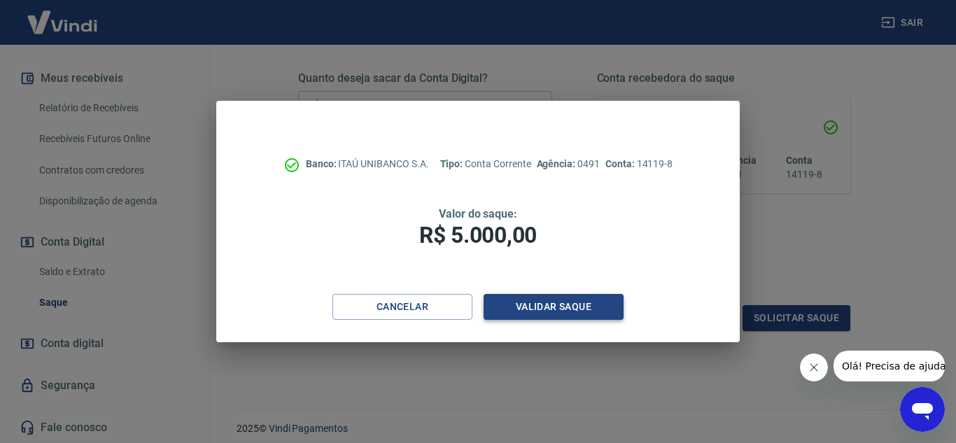
click at [537, 304] on button "Validar saque" at bounding box center [553, 307] width 140 height 26
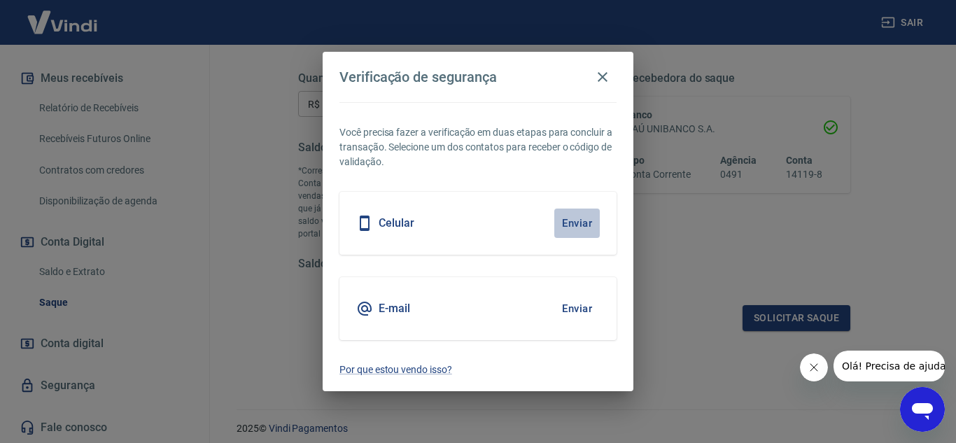
click at [575, 227] on button "Enviar" at bounding box center [576, 222] width 45 height 29
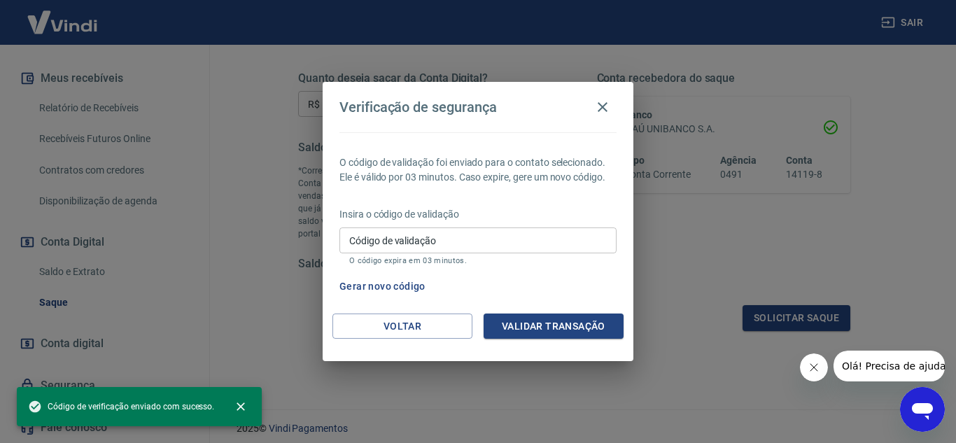
click at [453, 248] on input "Código de validação" at bounding box center [477, 240] width 277 height 26
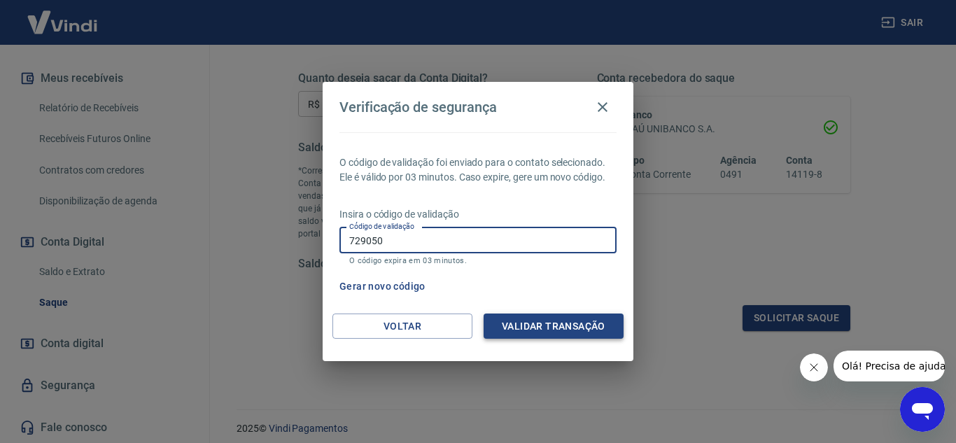
type input "729050"
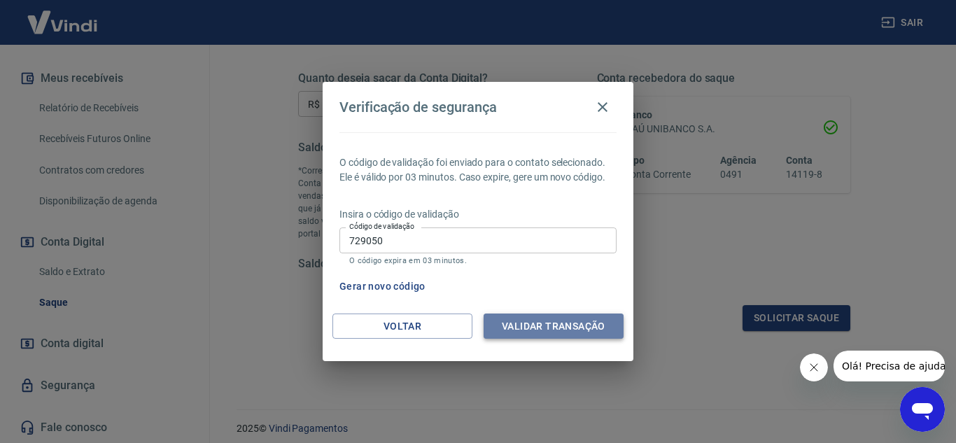
click at [582, 332] on button "Validar transação" at bounding box center [553, 326] width 140 height 26
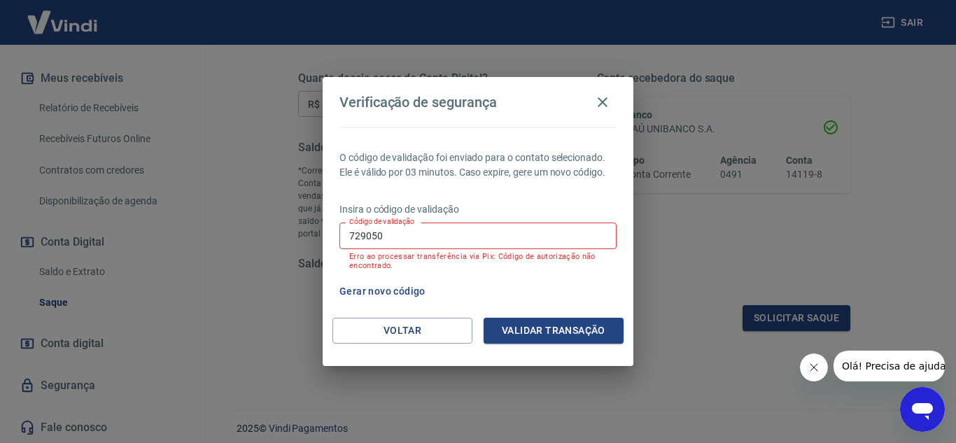
drag, startPoint x: 411, startPoint y: 225, endPoint x: 316, endPoint y: 219, distance: 95.4
click at [316, 219] on div "Verificação de segurança O código de validação foi enviado para o contato selec…" at bounding box center [478, 221] width 956 height 443
drag, startPoint x: 386, startPoint y: 235, endPoint x: 351, endPoint y: 229, distance: 36.2
click at [351, 229] on input "729050" at bounding box center [477, 235] width 277 height 26
click at [423, 299] on button "Gerar novo código" at bounding box center [382, 291] width 97 height 26
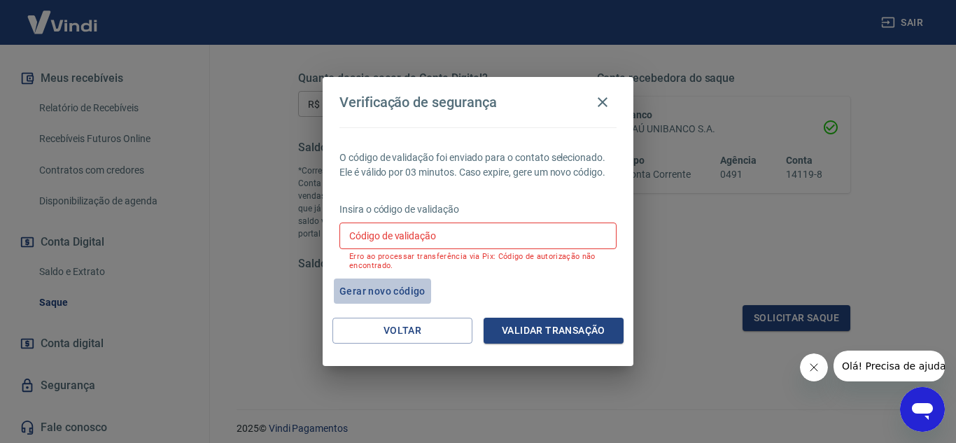
click at [360, 291] on button "Gerar novo código" at bounding box center [382, 291] width 97 height 26
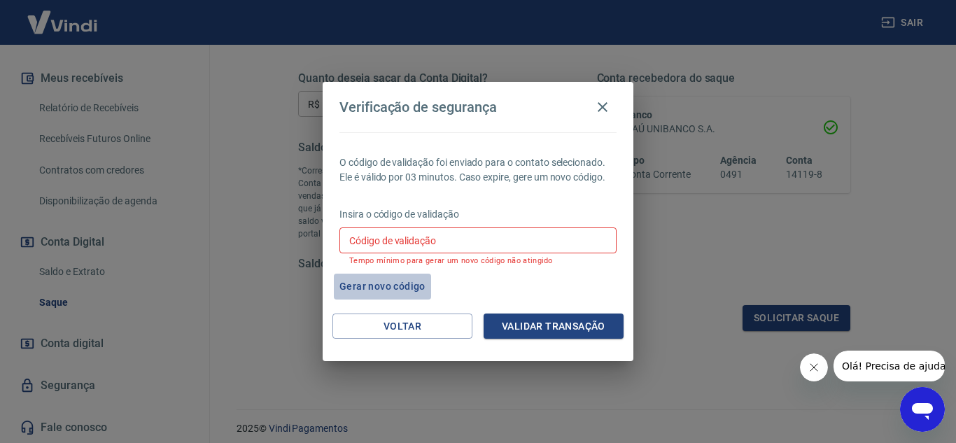
click at [402, 281] on button "Gerar novo código" at bounding box center [382, 287] width 97 height 26
click at [490, 242] on input "Código de validação" at bounding box center [477, 240] width 277 height 26
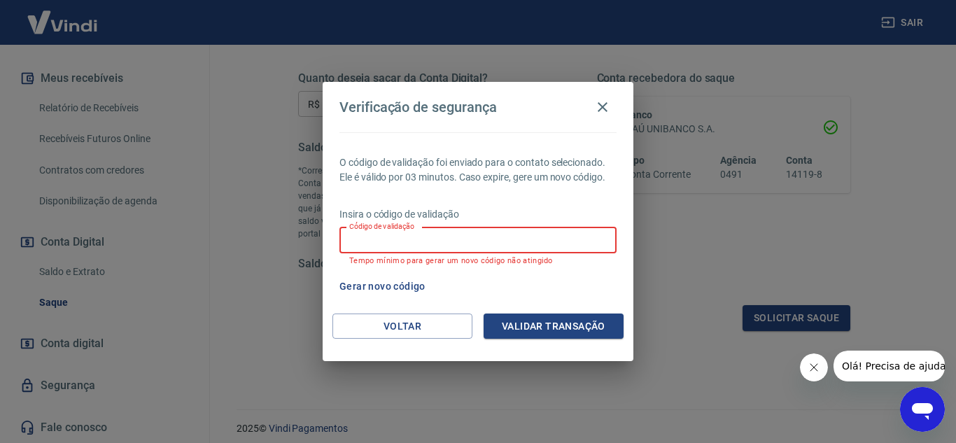
type input "517206"
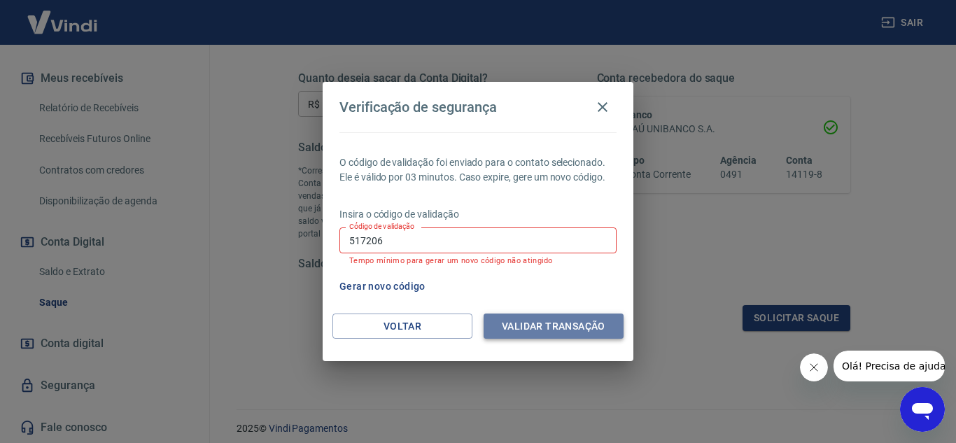
click at [553, 325] on button "Validar transação" at bounding box center [553, 326] width 140 height 26
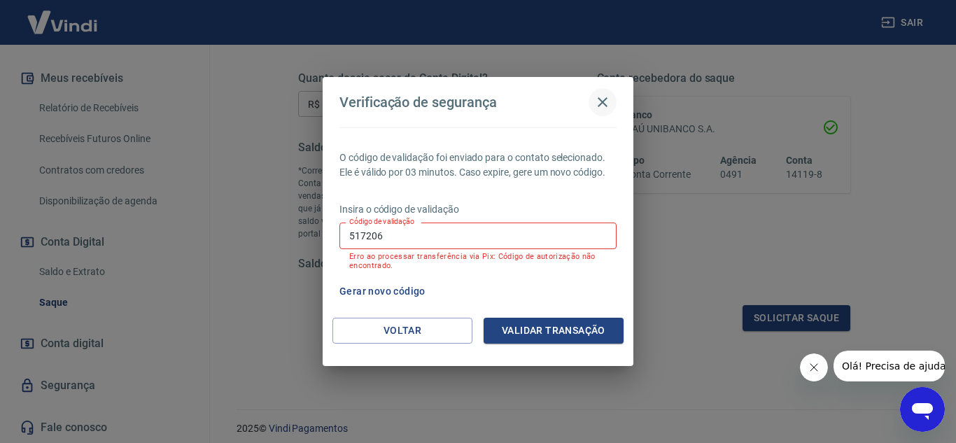
click at [604, 97] on icon "button" at bounding box center [602, 102] width 17 height 17
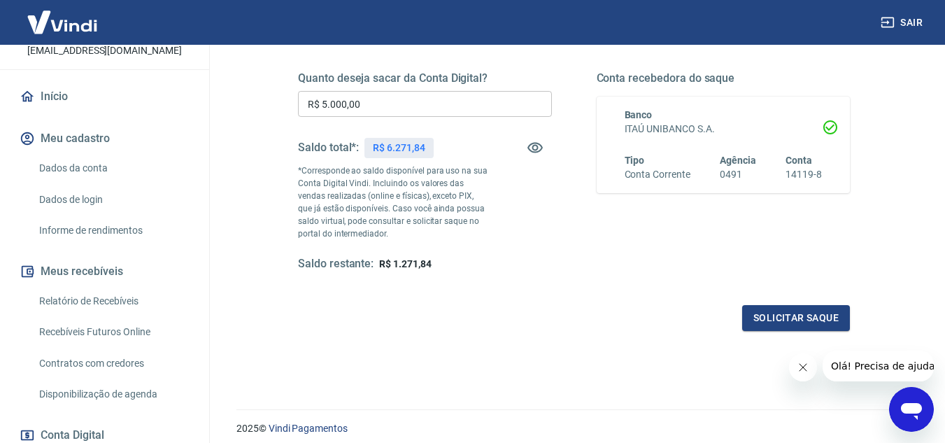
scroll to position [92, 0]
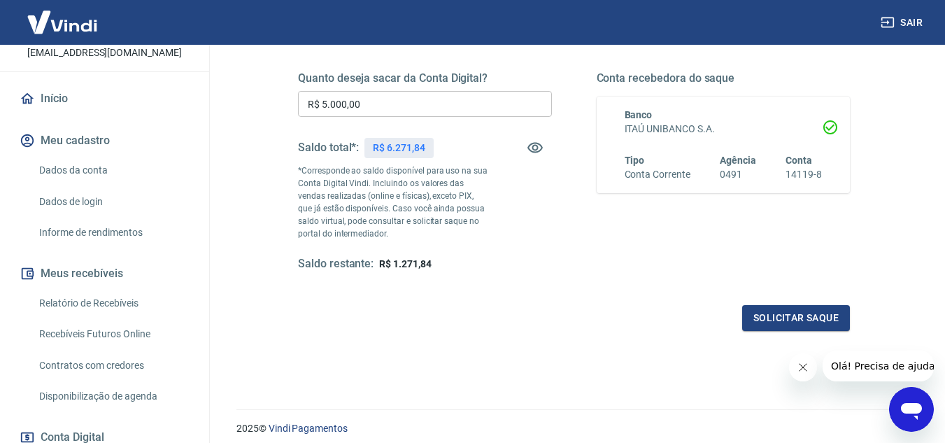
click at [97, 183] on link "Dados da conta" at bounding box center [113, 170] width 159 height 29
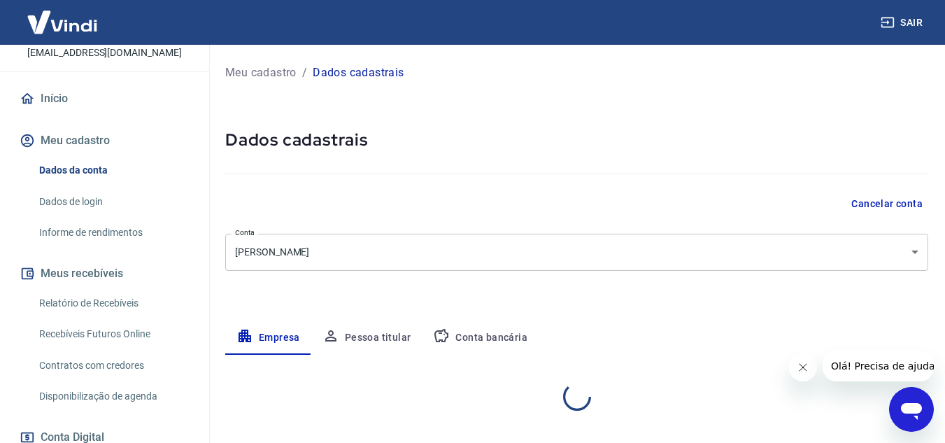
select select "PE"
select select "business"
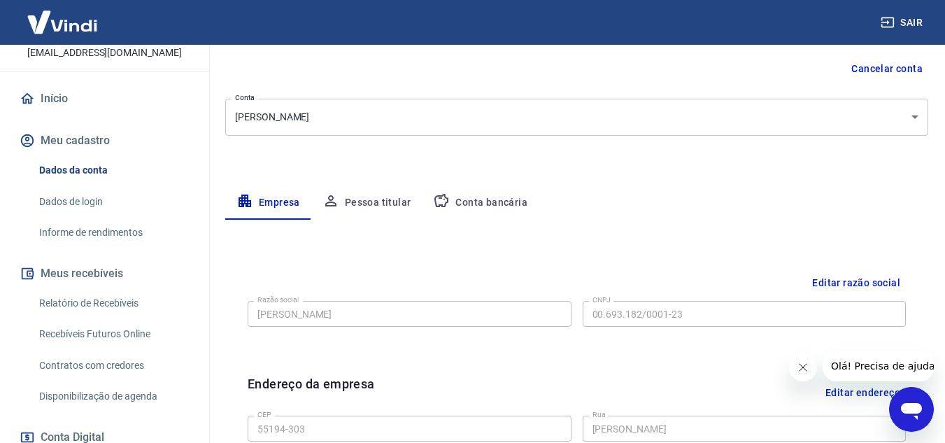
scroll to position [140, 0]
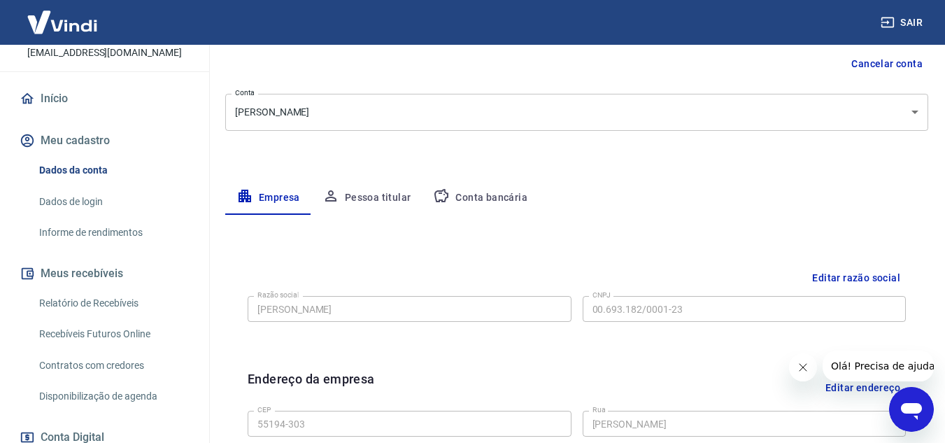
click at [83, 216] on link "Dados de login" at bounding box center [113, 201] width 159 height 29
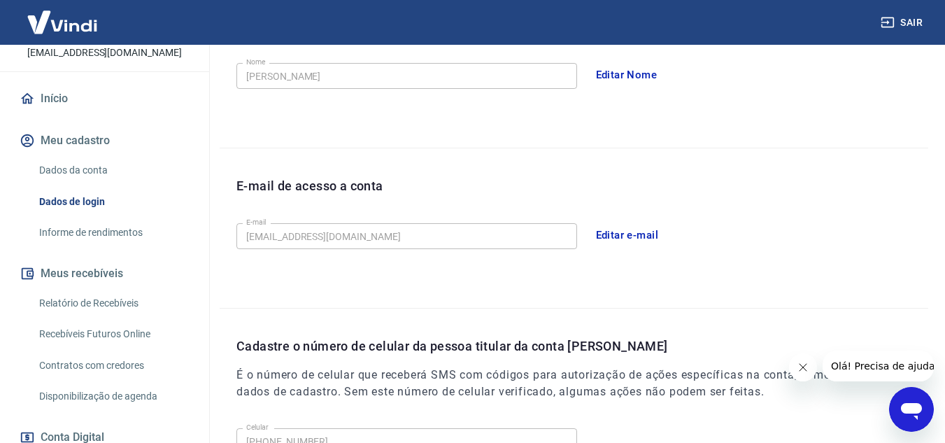
scroll to position [280, 0]
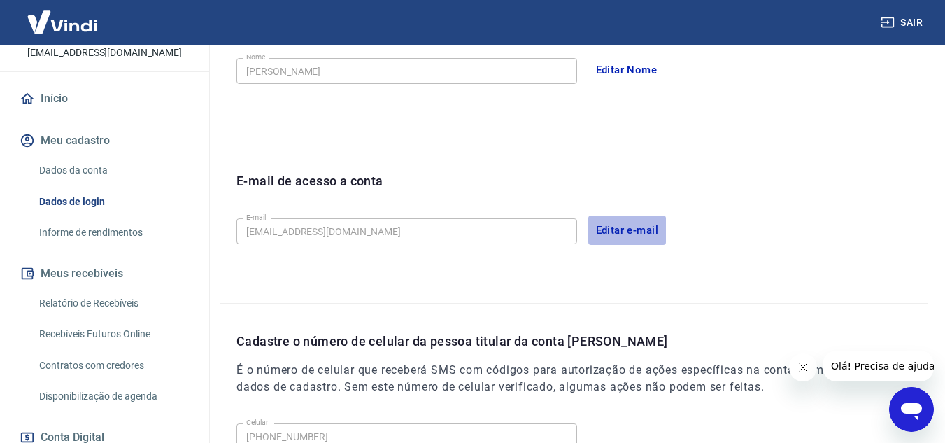
click at [614, 231] on button "Editar e-mail" at bounding box center [627, 229] width 78 height 29
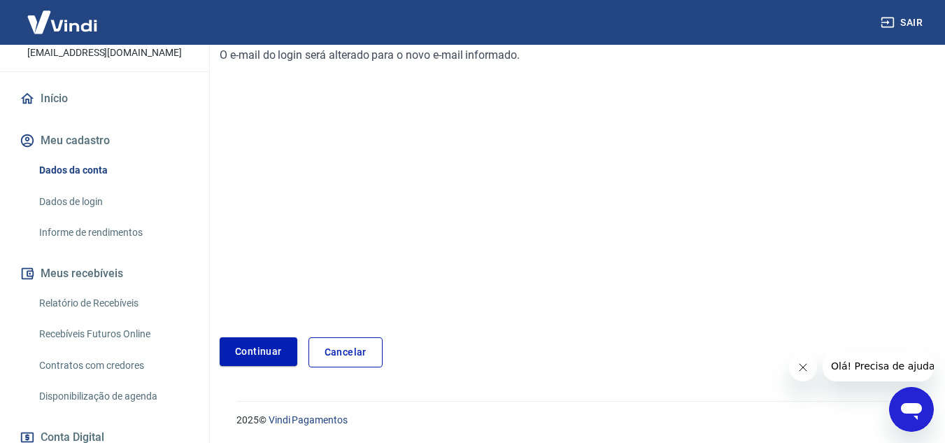
scroll to position [215, 0]
click at [250, 352] on link "Continuar" at bounding box center [259, 350] width 78 height 29
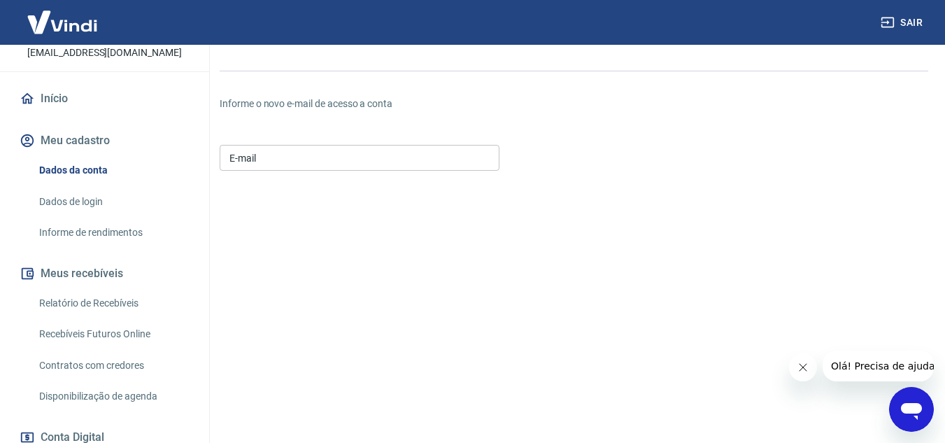
scroll to position [33, 0]
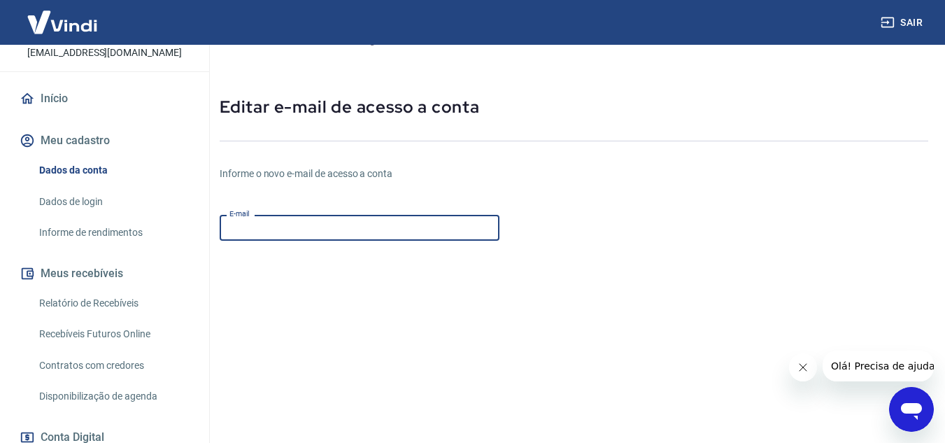
click at [329, 227] on input "E-mail" at bounding box center [360, 228] width 280 height 26
type input "[EMAIL_ADDRESS][DOMAIN_NAME]"
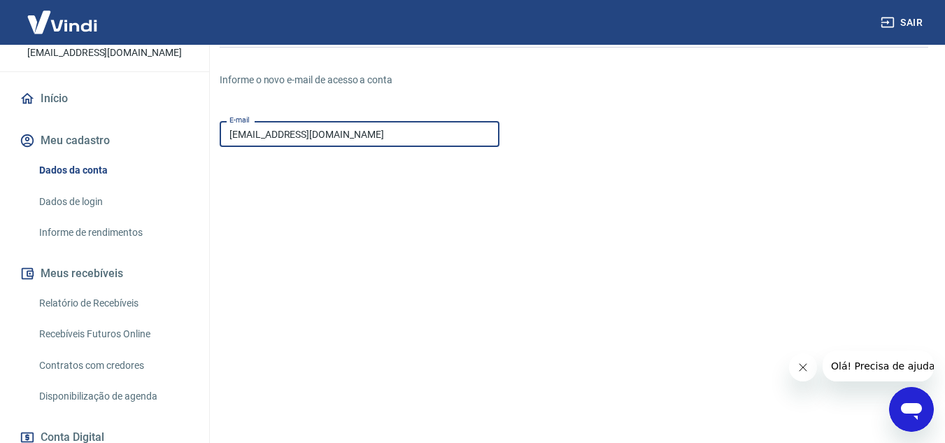
scroll to position [243, 0]
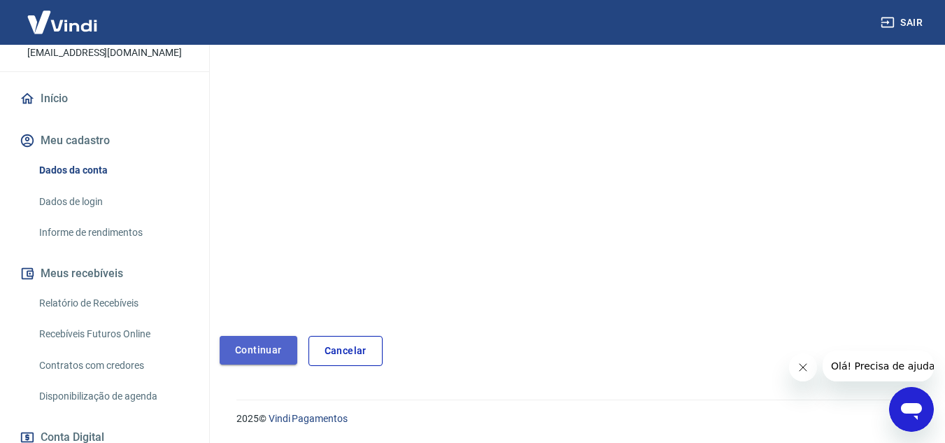
click at [257, 361] on button "Continuar" at bounding box center [259, 350] width 78 height 29
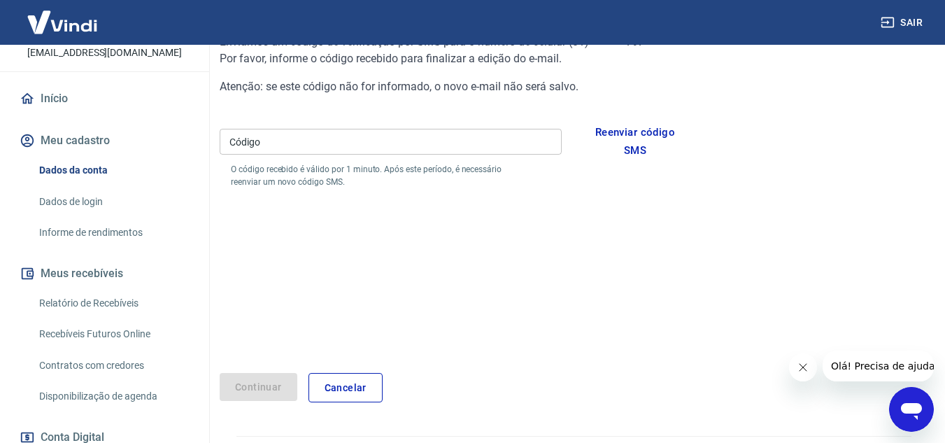
scroll to position [132, 0]
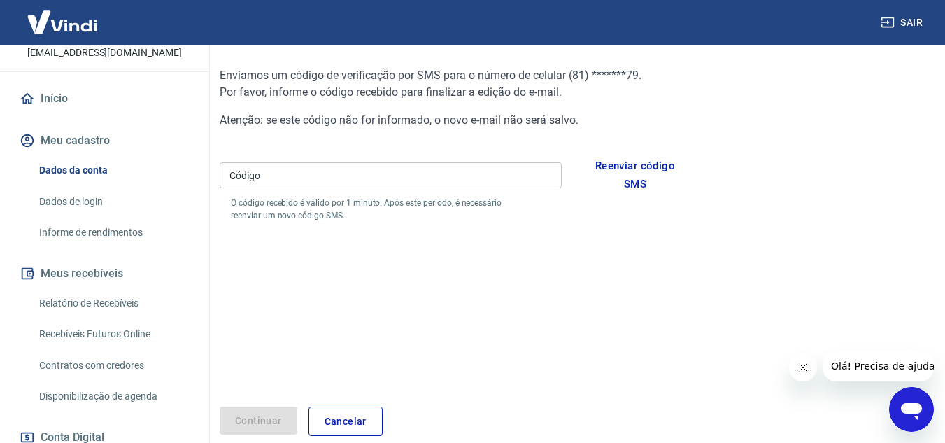
click at [360, 178] on input "Código" at bounding box center [391, 175] width 342 height 26
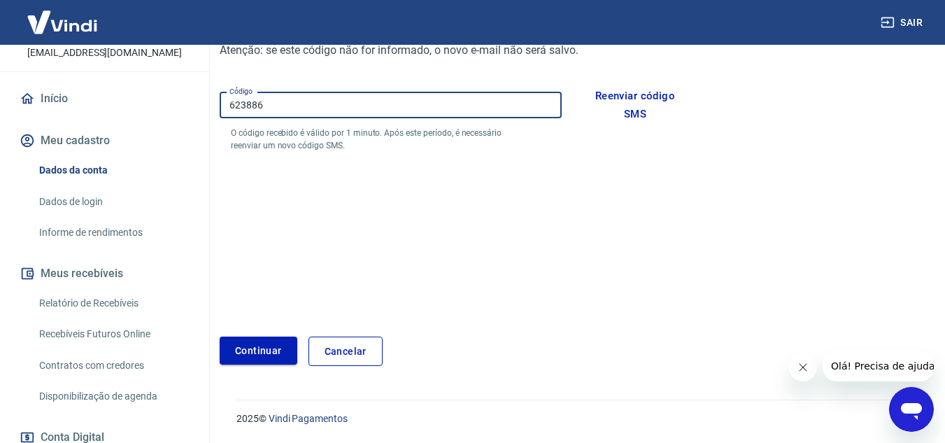
type input "623886"
click at [274, 351] on button "Continuar" at bounding box center [259, 351] width 78 height 29
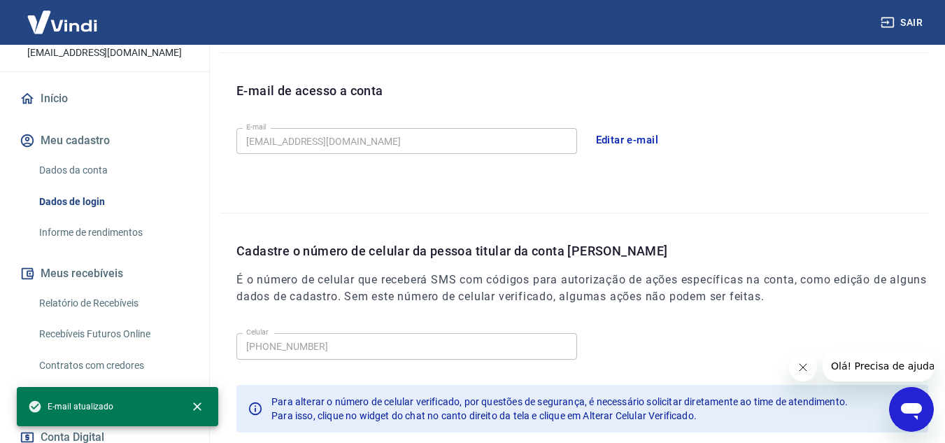
scroll to position [453, 0]
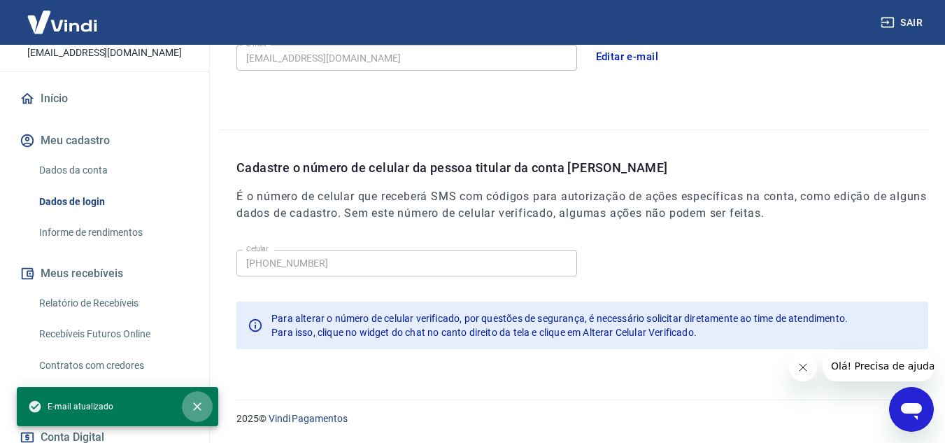
click at [192, 409] on icon "close" at bounding box center [197, 406] width 14 height 14
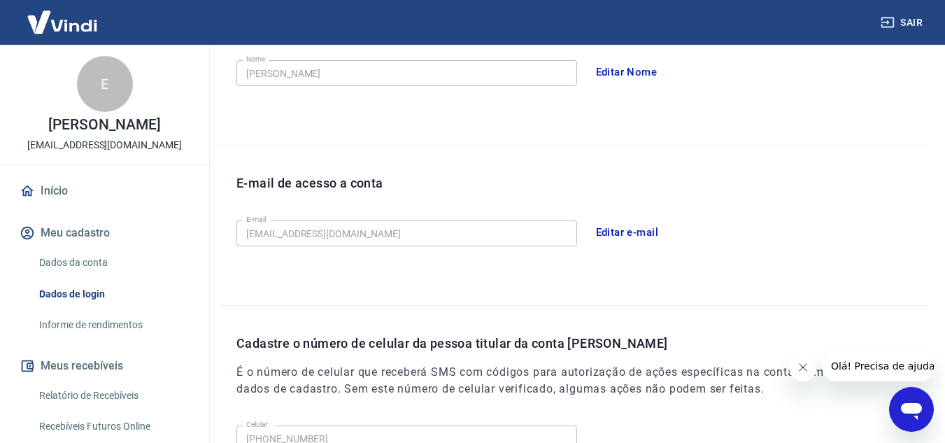
scroll to position [243, 0]
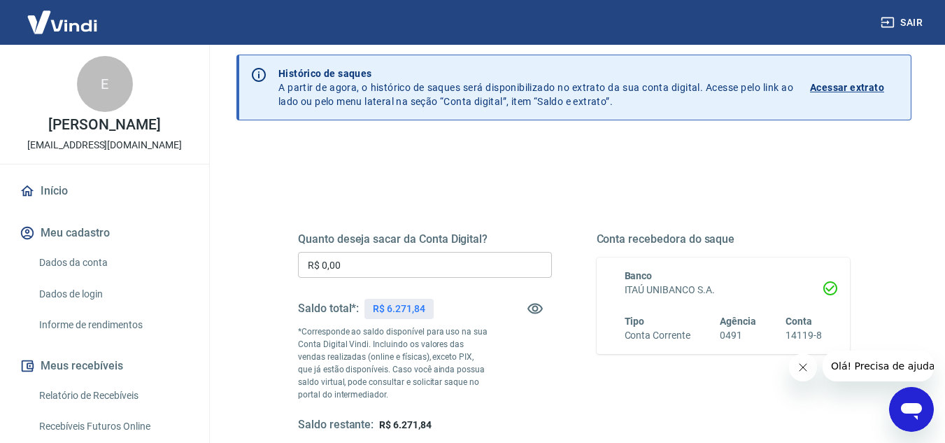
scroll to position [70, 0]
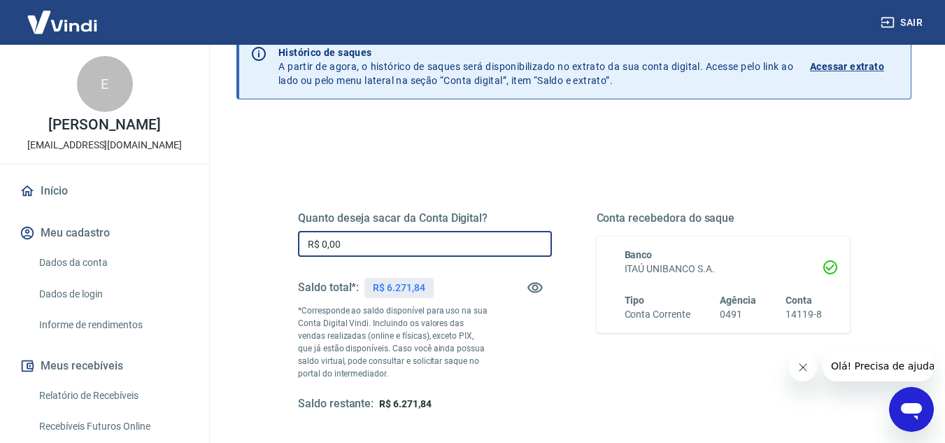
click at [366, 240] on input "R$ 0,00" at bounding box center [425, 244] width 254 height 26
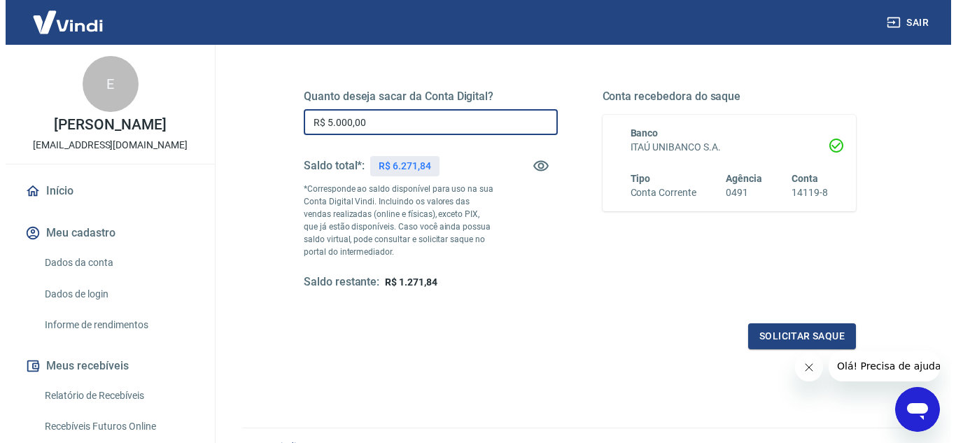
scroll to position [210, 0]
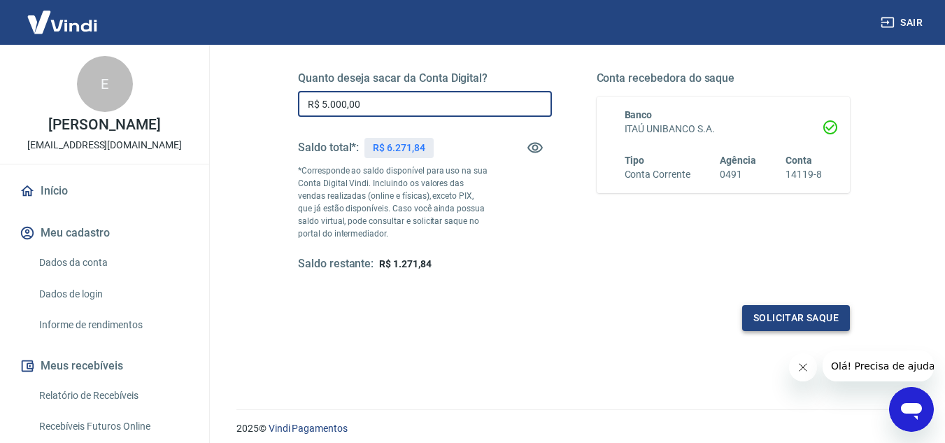
type input "R$ 5.000,00"
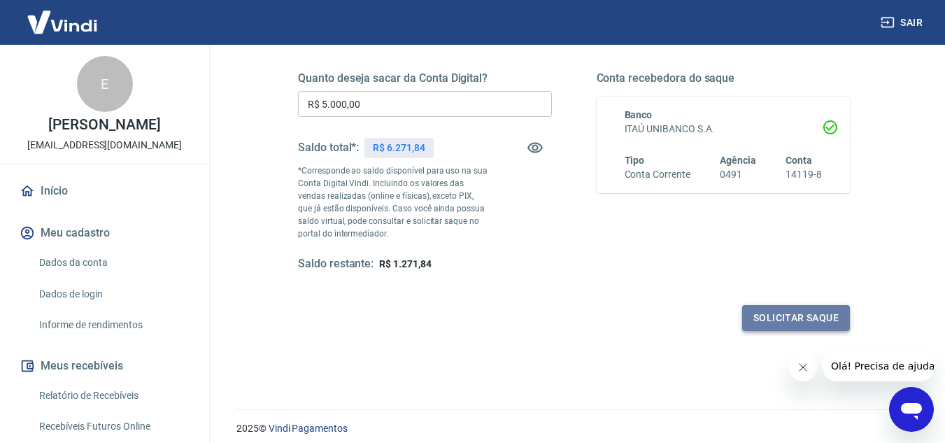
click at [787, 321] on button "Solicitar saque" at bounding box center [796, 318] width 108 height 26
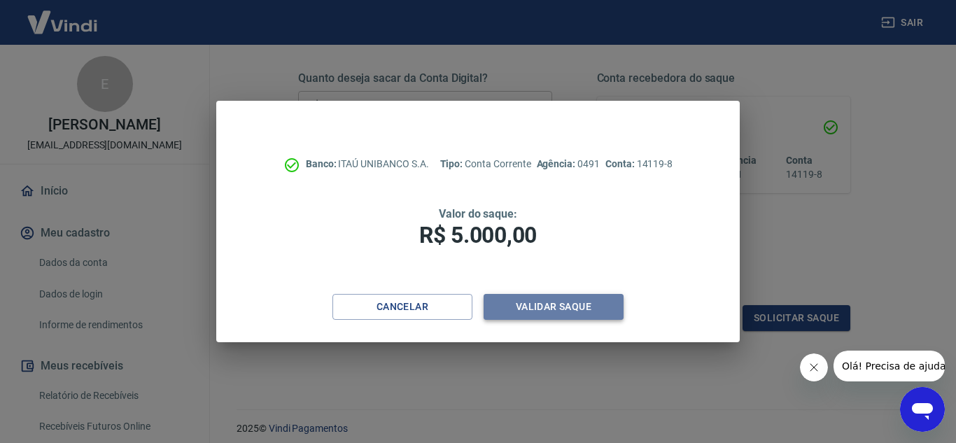
click at [594, 308] on button "Validar saque" at bounding box center [553, 307] width 140 height 26
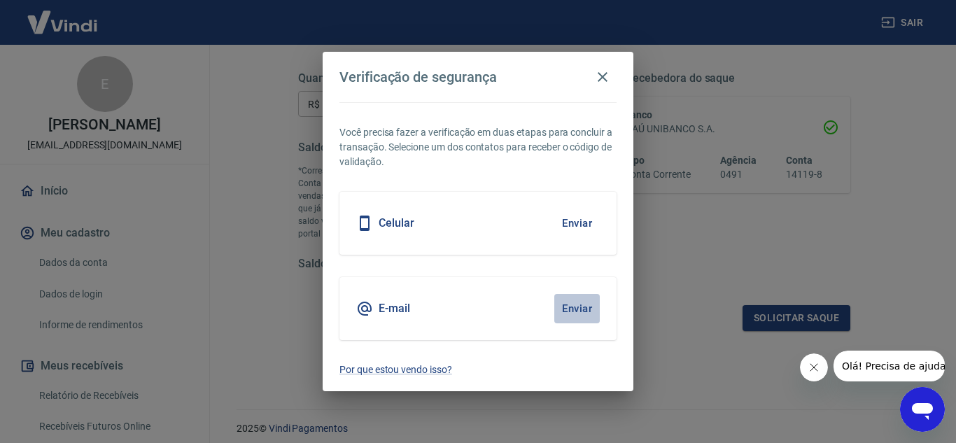
click at [568, 306] on button "Enviar" at bounding box center [576, 308] width 45 height 29
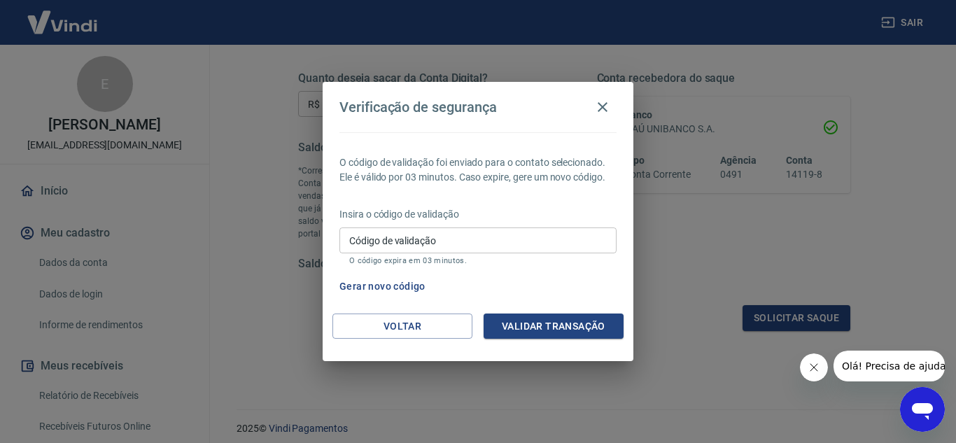
click at [467, 240] on input "Código de validação" at bounding box center [477, 240] width 277 height 26
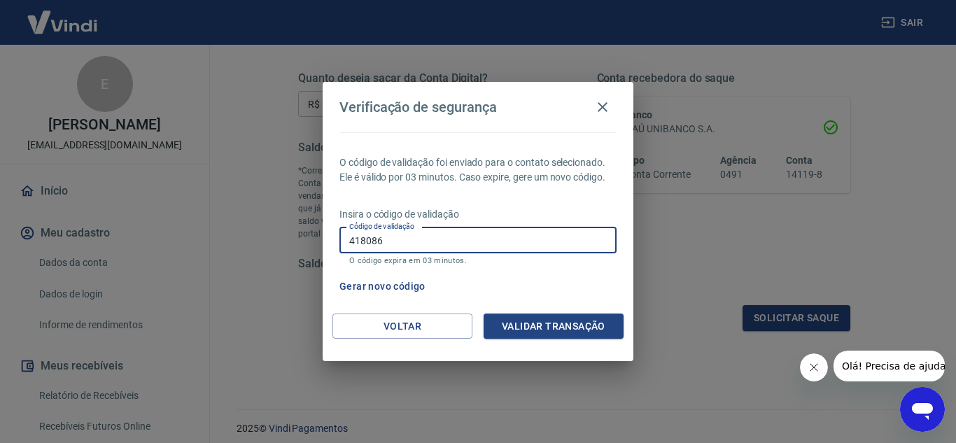
type input "418086"
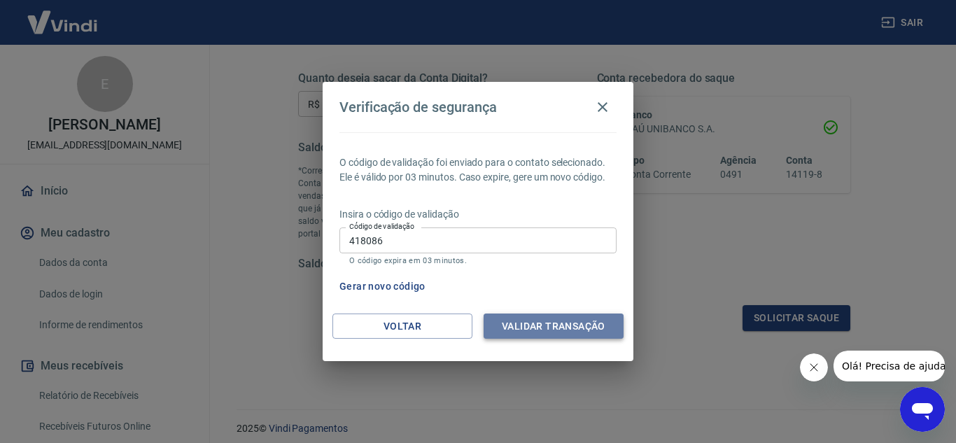
click at [547, 325] on button "Validar transação" at bounding box center [553, 326] width 140 height 26
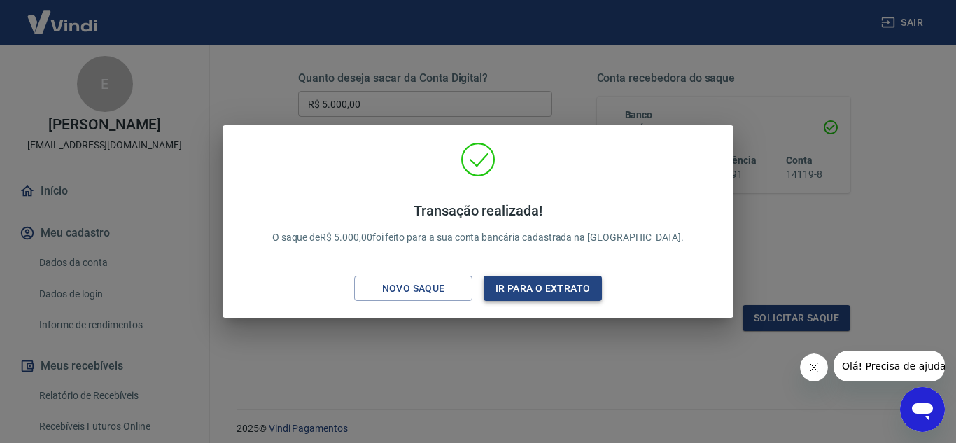
click at [546, 289] on button "Ir para o extrato" at bounding box center [542, 289] width 118 height 26
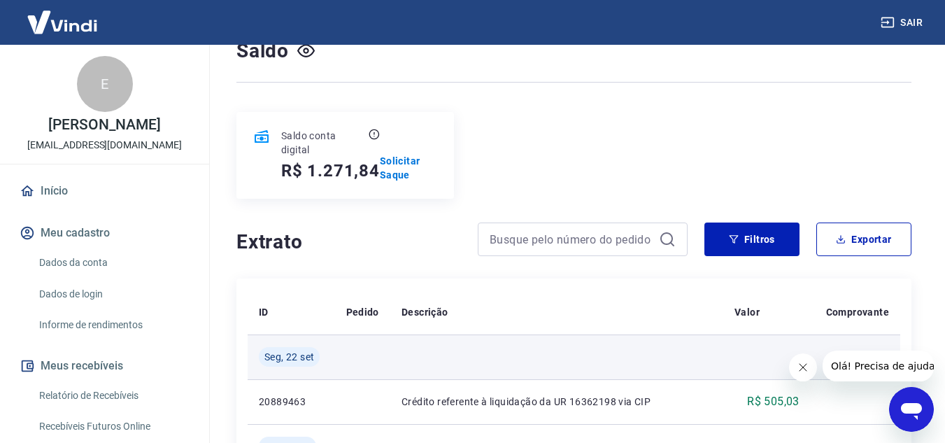
scroll to position [140, 0]
